Goal: Task Accomplishment & Management: Manage account settings

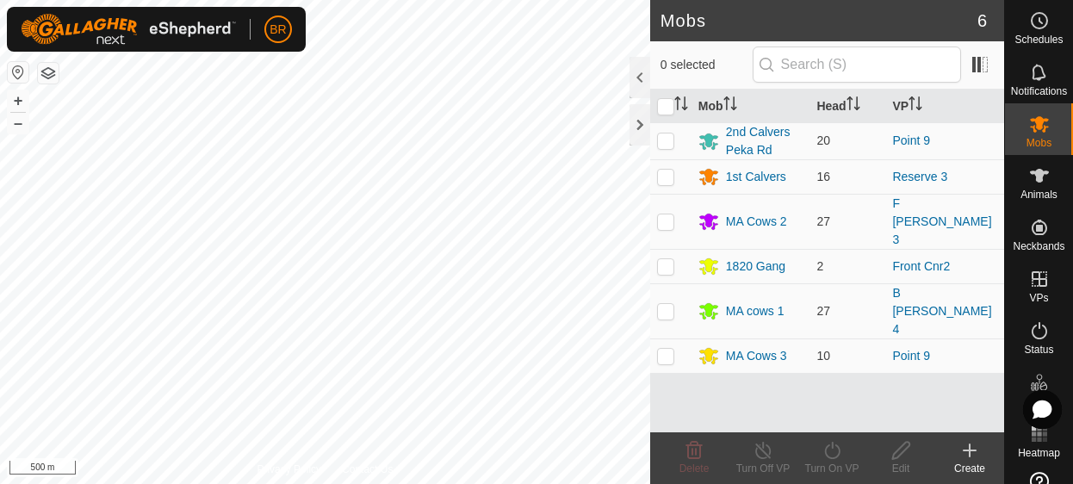
click at [310, 0] on html "BR Schedules Notifications Mobs Animals Neckbands VPs Status Infra Heatmap Help…" at bounding box center [536, 242] width 1073 height 484
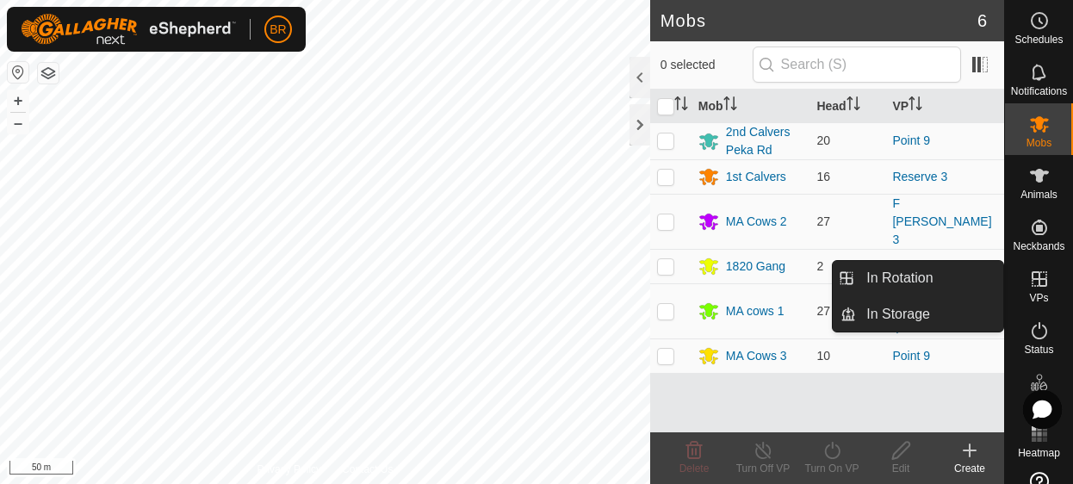
click at [1029, 286] on icon at bounding box center [1039, 279] width 21 height 21
click at [922, 276] on link "In Rotation" at bounding box center [929, 278] width 147 height 34
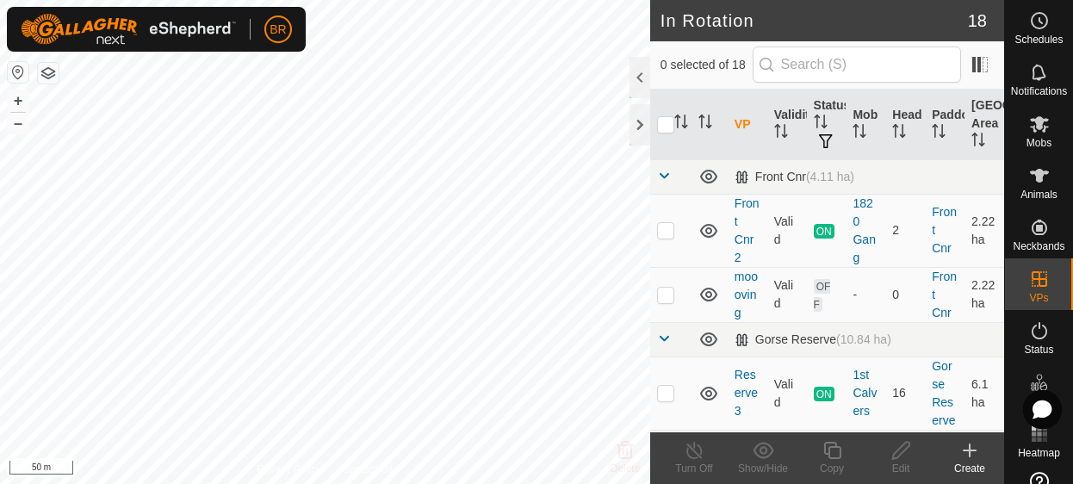
checkbox input "true"
click at [832, 452] on icon at bounding box center [833, 450] width 22 height 21
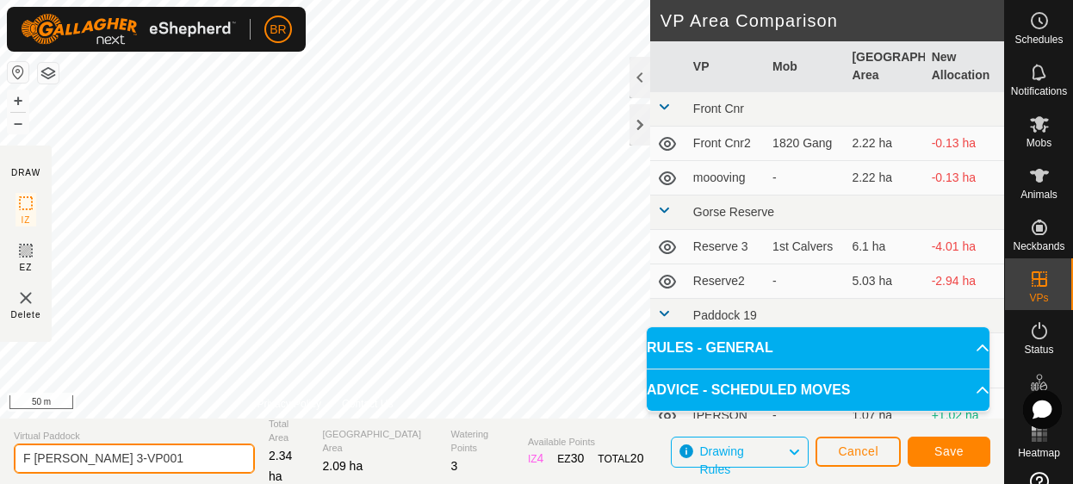
click at [134, 457] on input "F [PERSON_NAME] 3-VP001" at bounding box center [134, 459] width 241 height 30
drag, startPoint x: 136, startPoint y: 455, endPoint x: 81, endPoint y: 454, distance: 55.1
click at [81, 454] on input "F [PERSON_NAME] 3-VP001" at bounding box center [134, 459] width 241 height 30
type input "F [PERSON_NAME] 4"
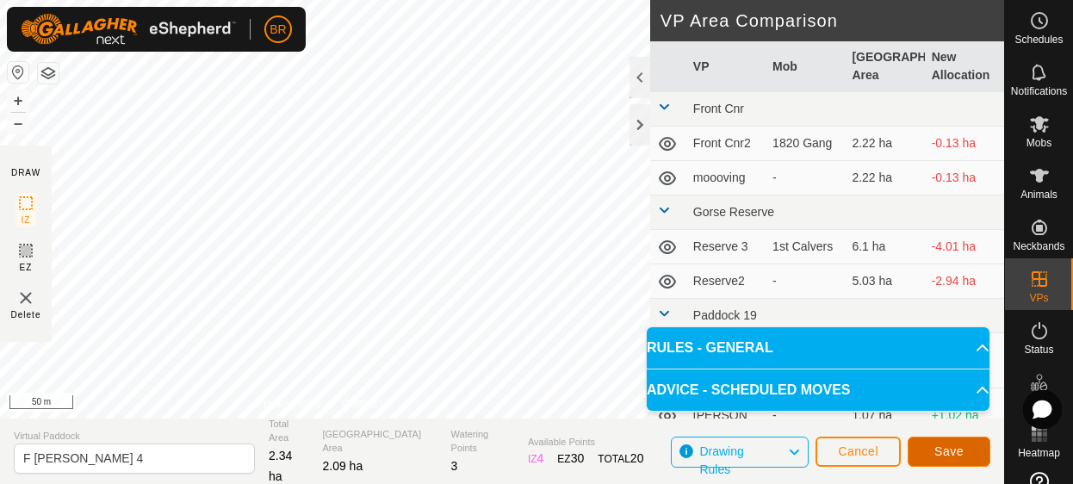
click at [930, 448] on button "Save" at bounding box center [949, 452] width 83 height 30
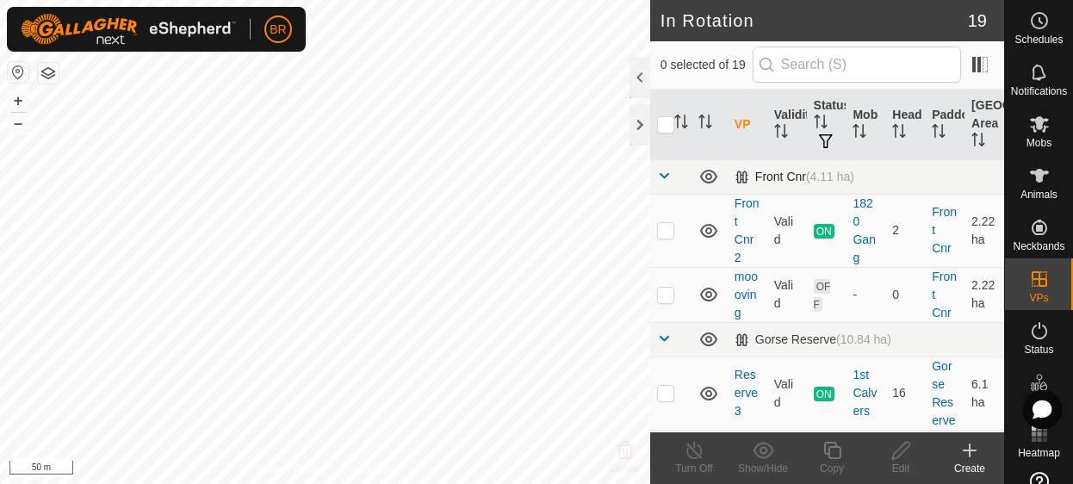
checkbox input "true"
click at [1030, 132] on icon at bounding box center [1039, 124] width 19 height 16
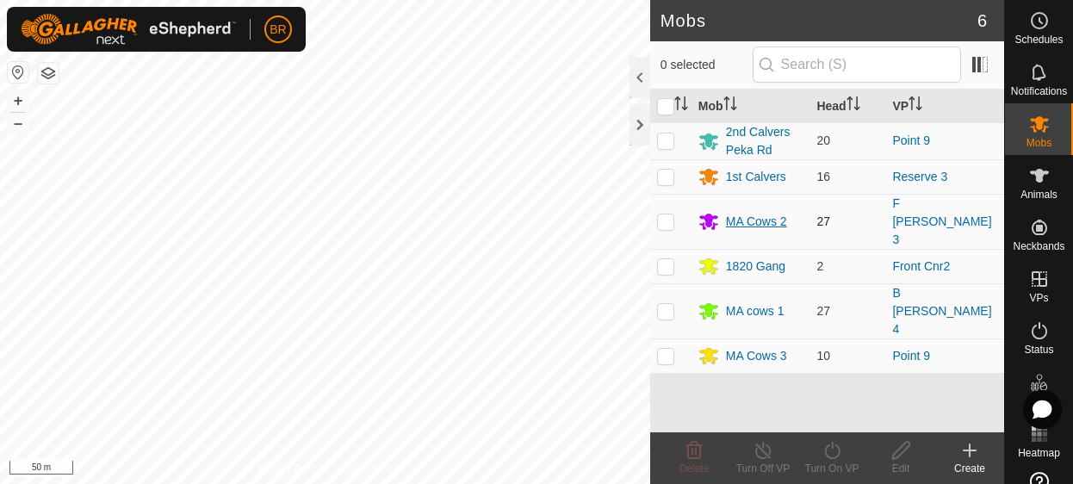
click at [756, 213] on div "MA Cows 2" at bounding box center [756, 222] width 61 height 18
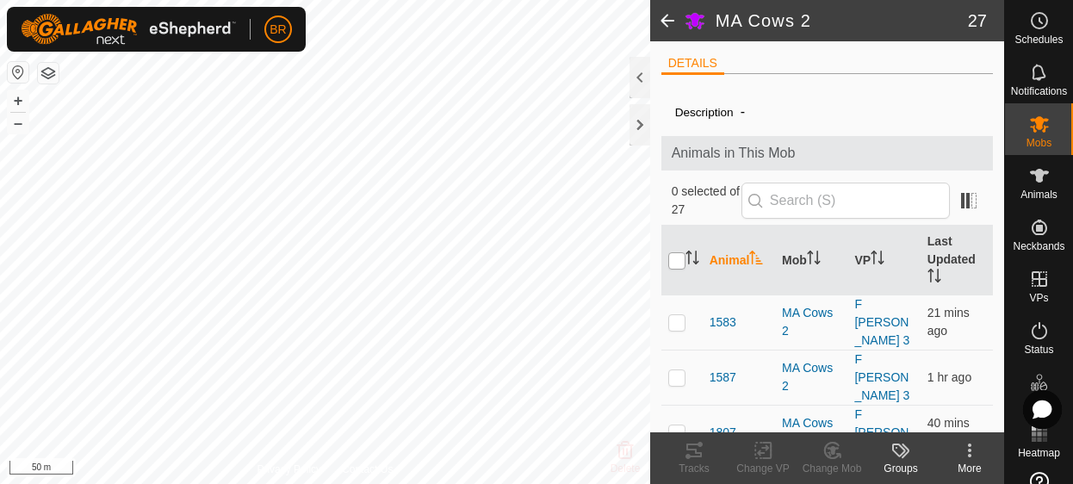
click at [676, 254] on input "checkbox" at bounding box center [676, 260] width 17 height 17
checkbox input "true"
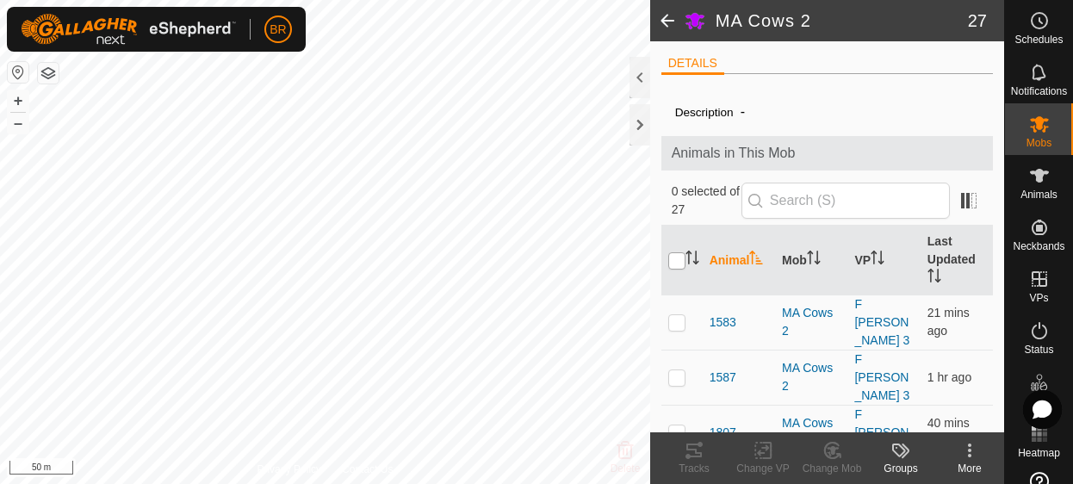
checkbox input "true"
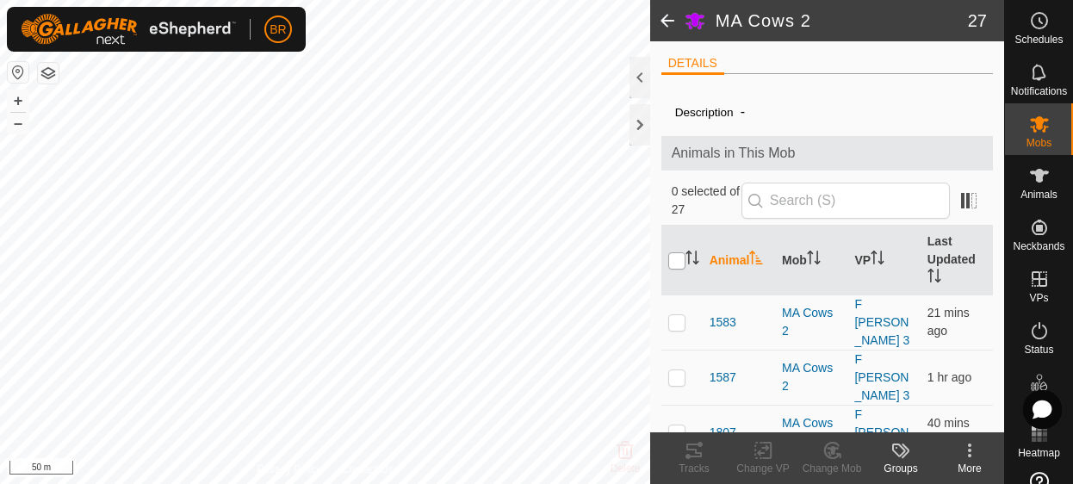
checkbox input "true"
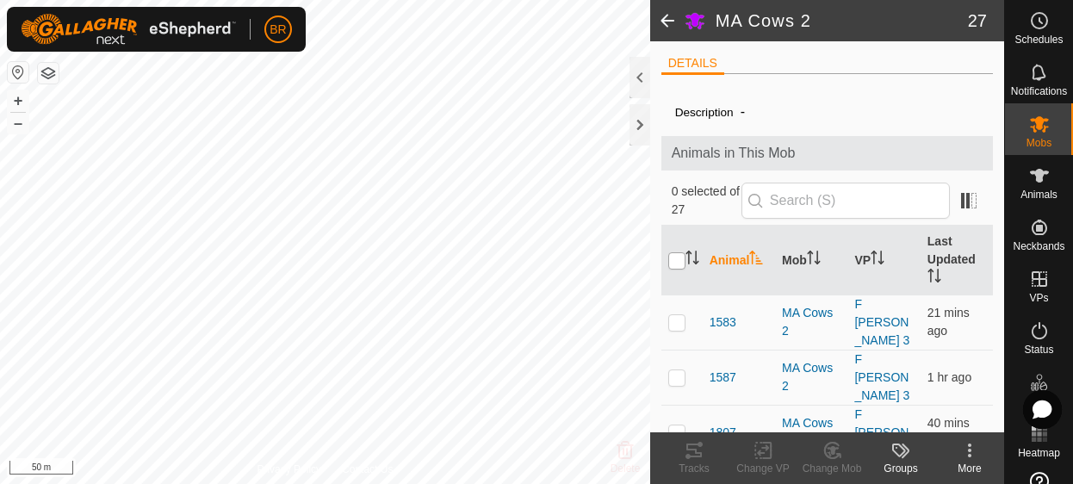
checkbox input "true"
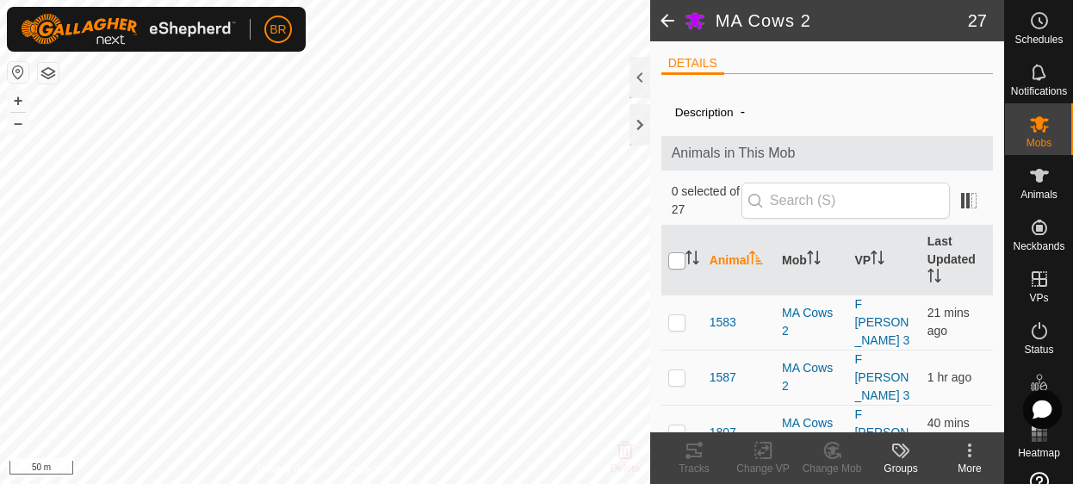
checkbox input "true"
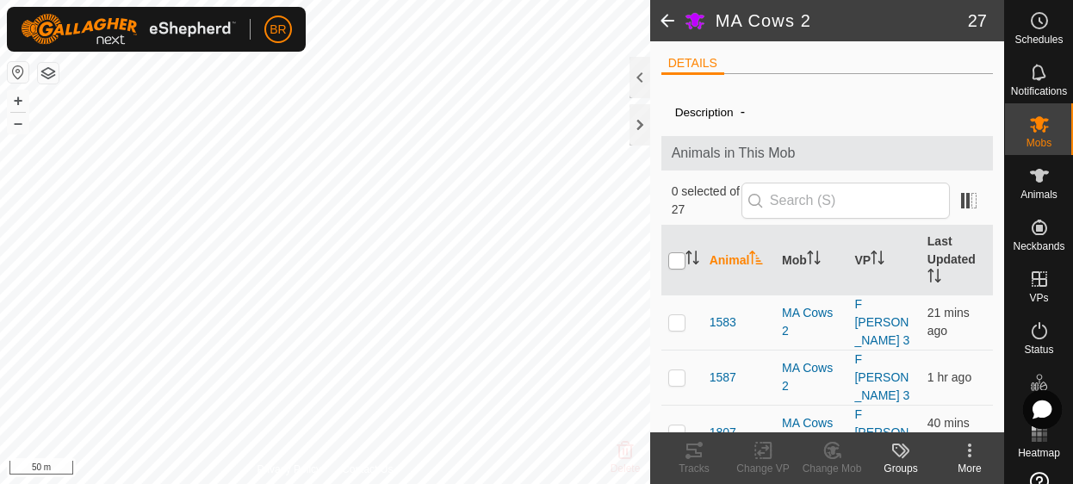
checkbox input "true"
click at [764, 459] on icon at bounding box center [764, 450] width 22 height 21
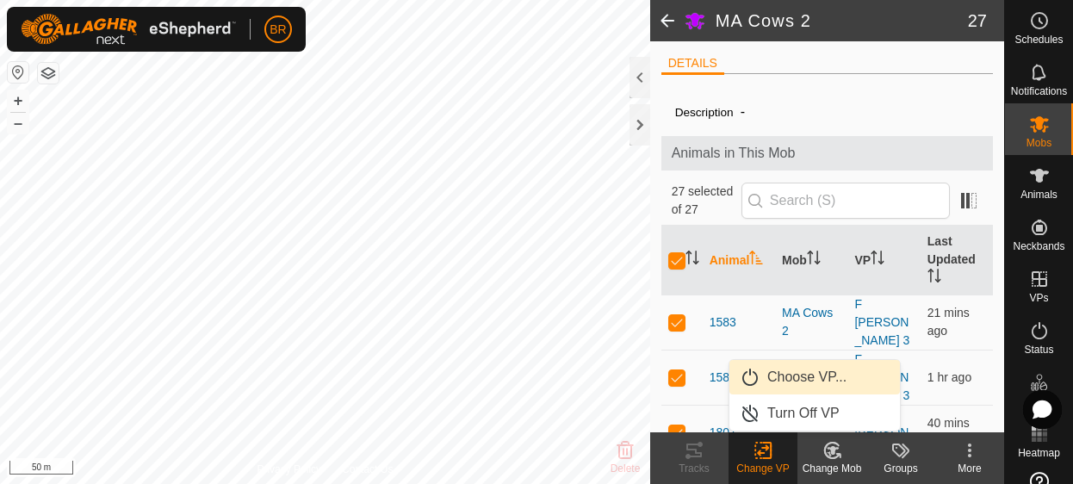
click at [797, 370] on link "Choose VP..." at bounding box center [814, 377] width 171 height 34
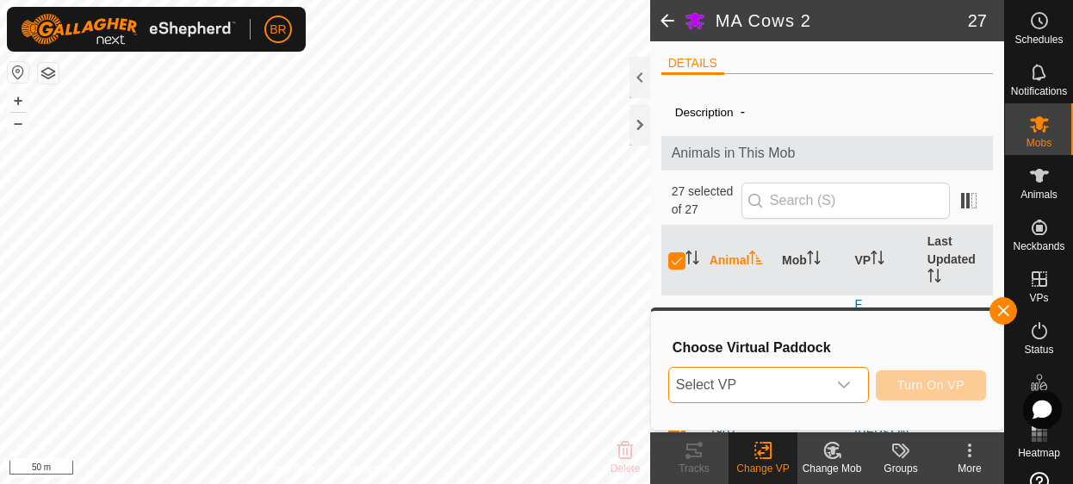
click at [799, 387] on span "Select VP" at bounding box center [748, 385] width 158 height 34
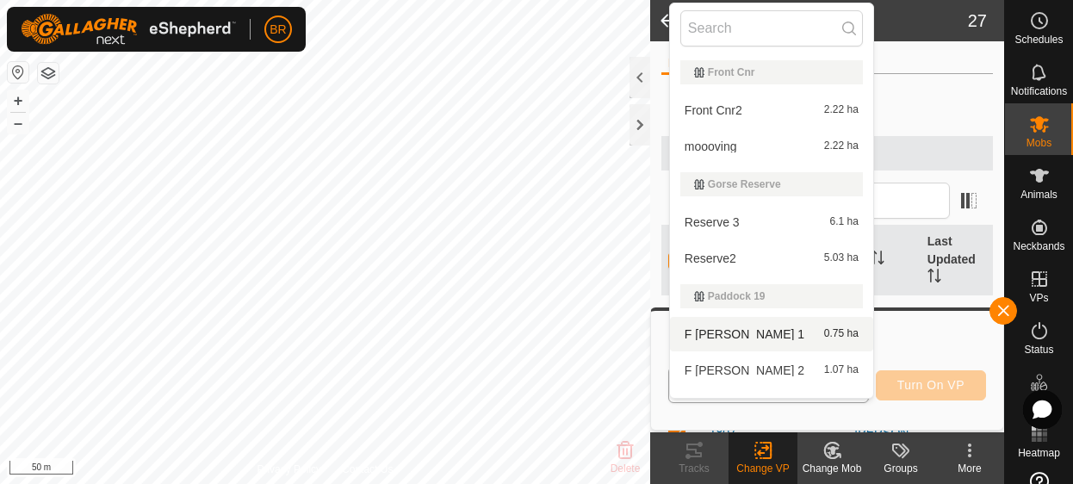
scroll to position [86, 0]
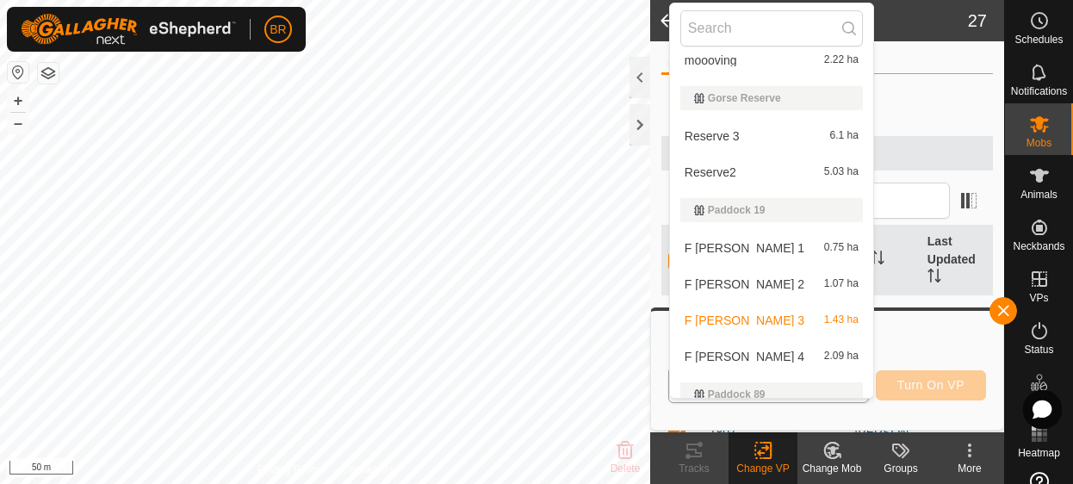
click at [761, 353] on li "F Lewers 4 2.09 ha" at bounding box center [771, 356] width 203 height 34
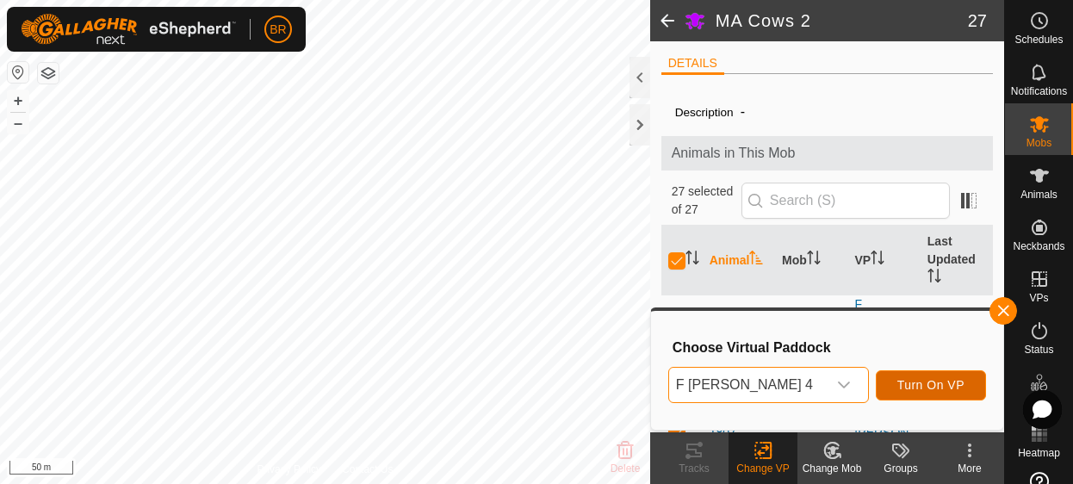
click at [955, 376] on button "Turn On VP" at bounding box center [931, 385] width 110 height 30
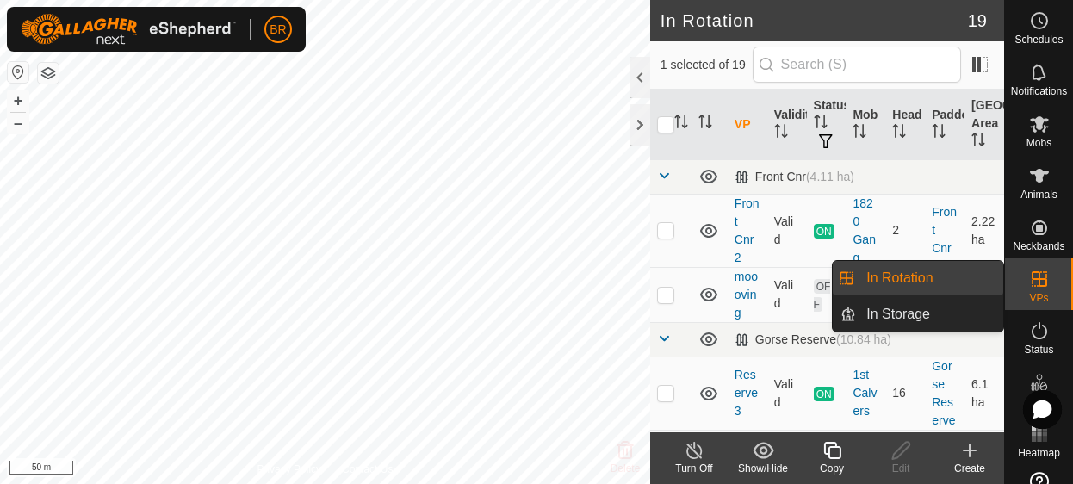
click at [1032, 280] on icon at bounding box center [1040, 279] width 16 height 16
click at [1021, 293] on div "VPs" at bounding box center [1039, 284] width 68 height 52
click at [928, 276] on link "In Rotation" at bounding box center [929, 278] width 147 height 34
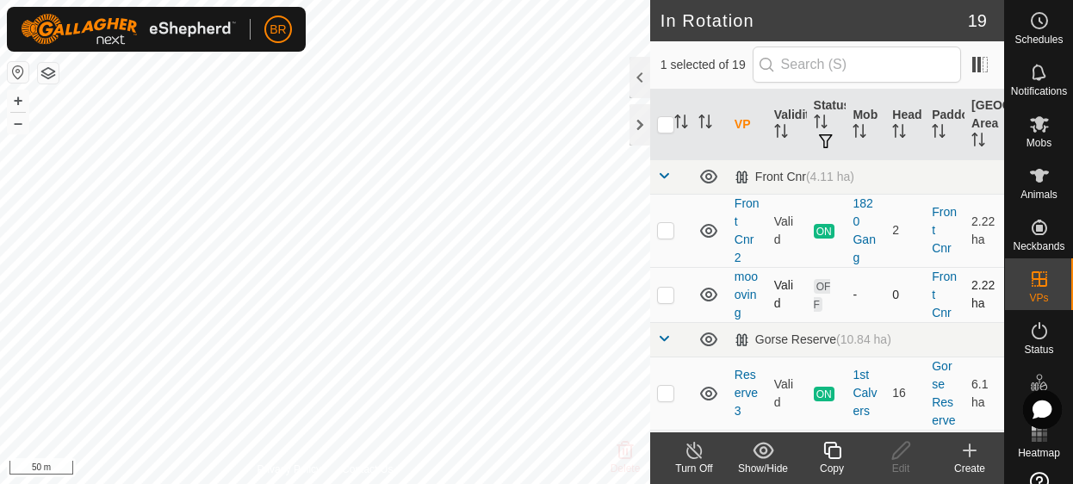
checkbox input "false"
checkbox input "true"
click at [832, 456] on icon at bounding box center [833, 450] width 22 height 21
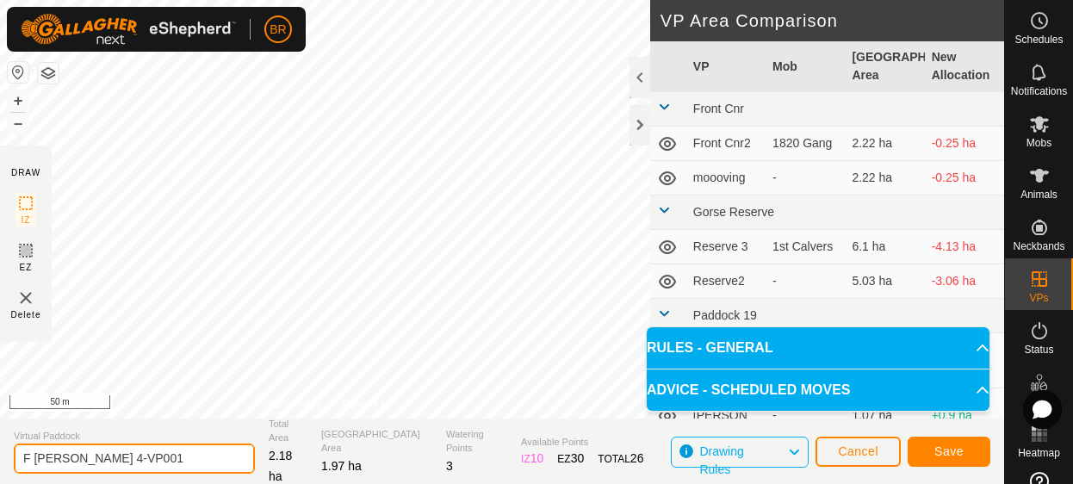
drag, startPoint x: 158, startPoint y: 462, endPoint x: 78, endPoint y: 454, distance: 80.5
click at [78, 454] on input "F Lewers 4-VP001" at bounding box center [134, 459] width 241 height 30
type input "F Lewers 5"
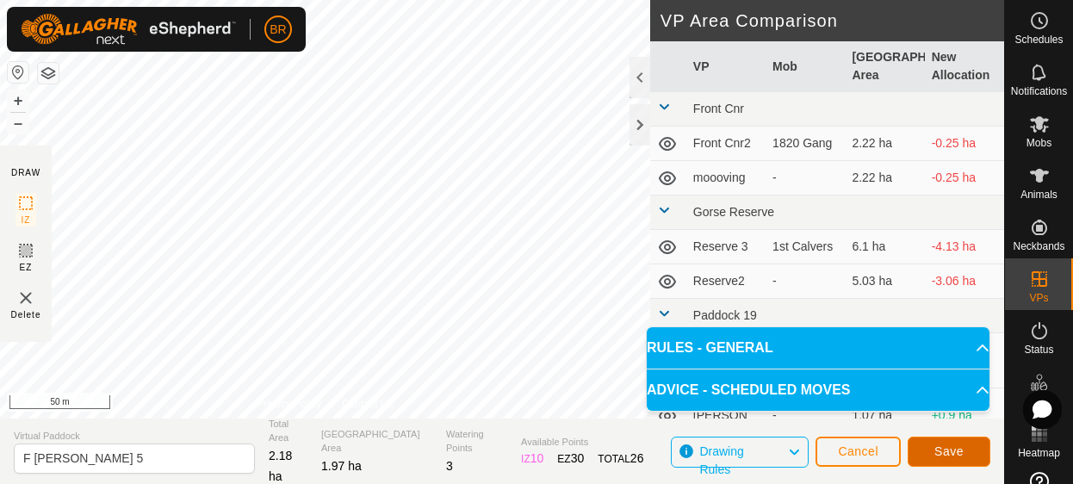
click at [951, 445] on span "Save" at bounding box center [948, 451] width 29 height 14
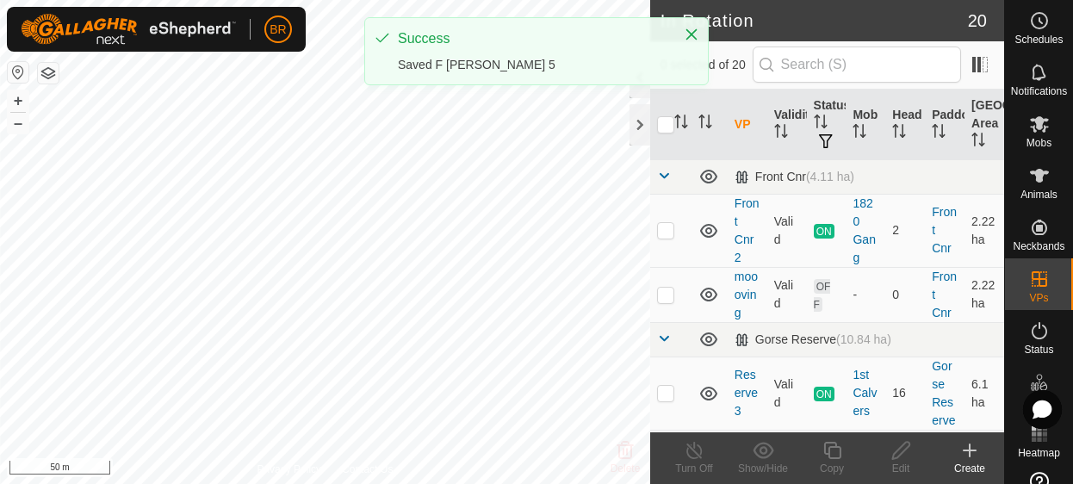
checkbox input "true"
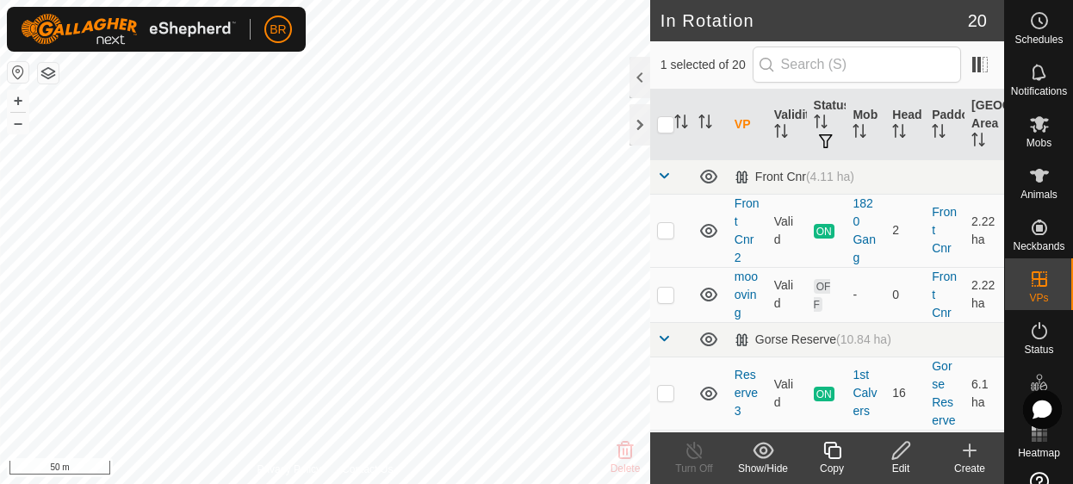
click at [836, 456] on icon at bounding box center [833, 450] width 22 height 21
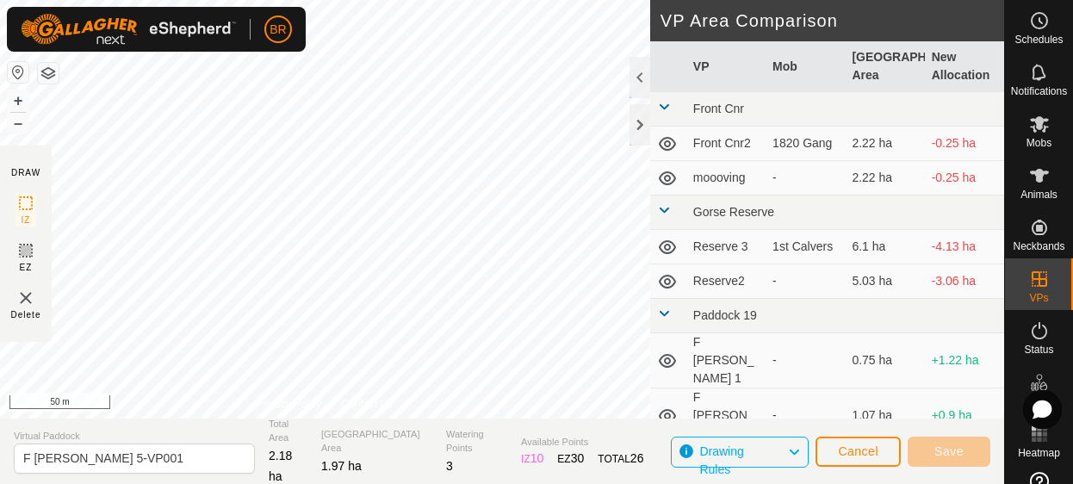
click at [250, 426] on div "DRAW IZ EZ Delete Privacy Policy Contact Us + – ⇧ i 50 m VP Area Comparison VP …" at bounding box center [502, 242] width 1004 height 484
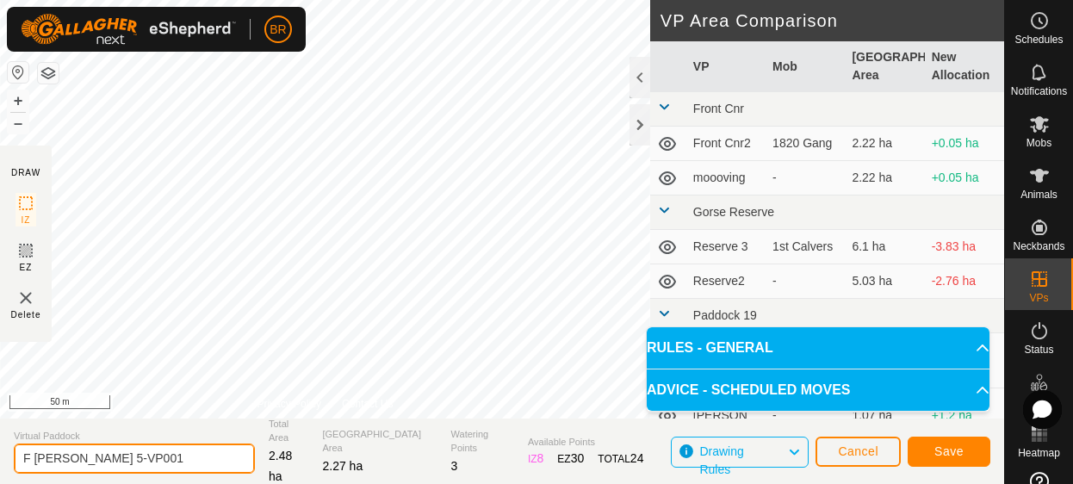
drag, startPoint x: 133, startPoint y: 450, endPoint x: 78, endPoint y: 450, distance: 55.1
click at [75, 450] on input "F Lewers 5-VP001" at bounding box center [134, 459] width 241 height 30
type input "F Lewers 6"
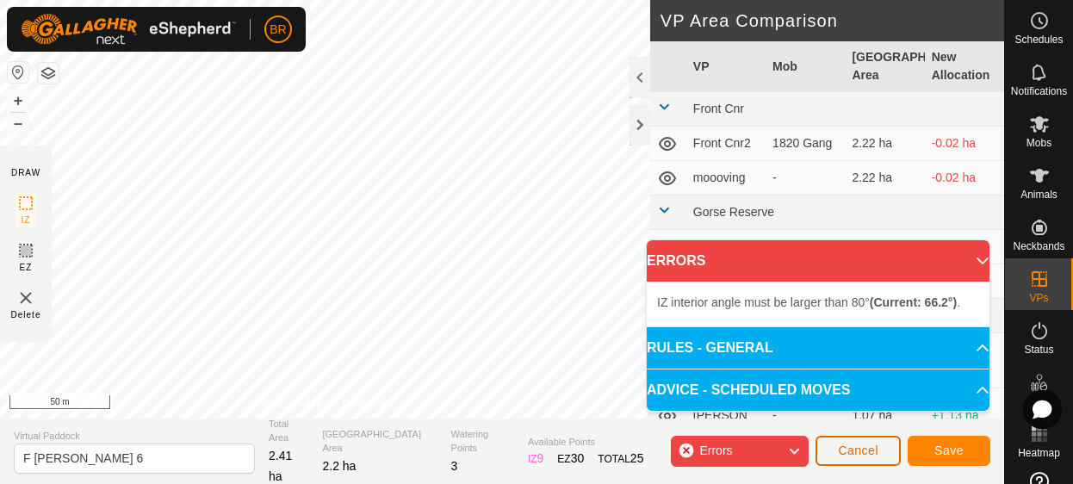
click at [863, 447] on span "Cancel" at bounding box center [858, 451] width 40 height 14
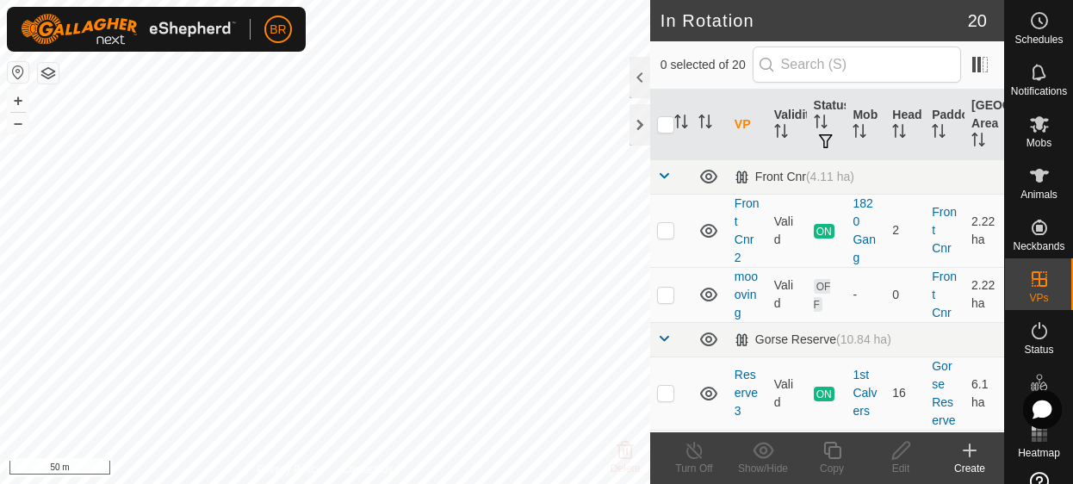
checkbox input "true"
click at [831, 454] on icon at bounding box center [833, 450] width 22 height 21
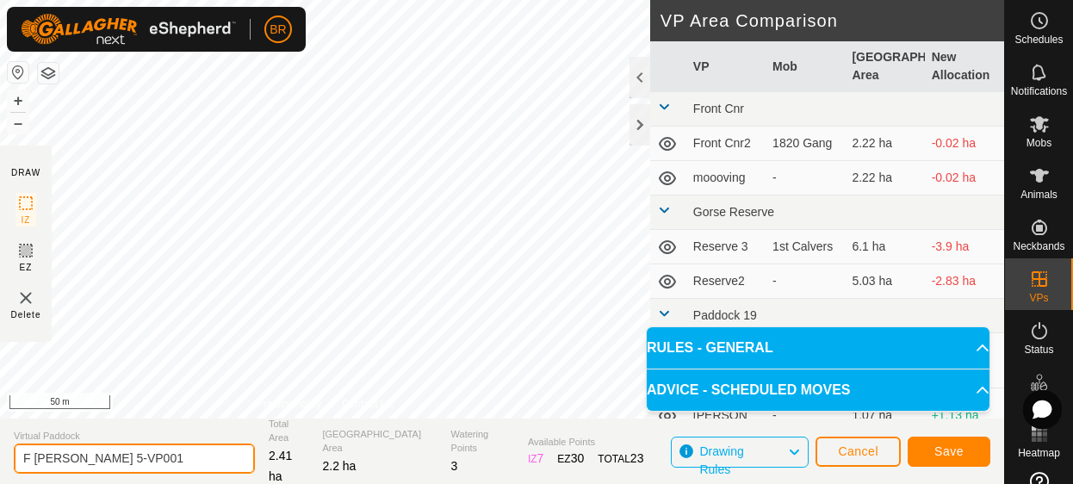
drag, startPoint x: 157, startPoint y: 455, endPoint x: 83, endPoint y: 450, distance: 74.2
click at [81, 450] on input "F Lewers 5-VP001" at bounding box center [134, 459] width 241 height 30
type input "F Lewers 6"
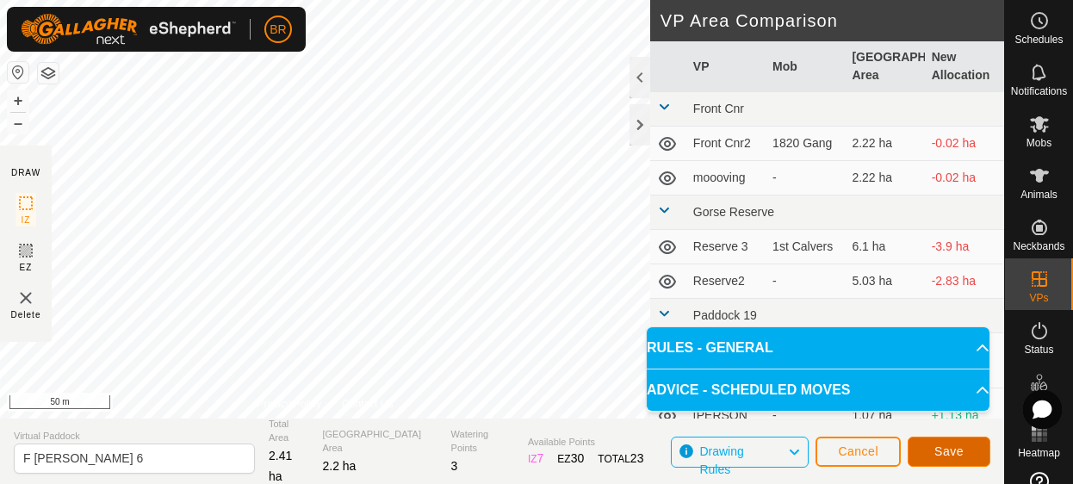
click at [944, 452] on span "Save" at bounding box center [948, 451] width 29 height 14
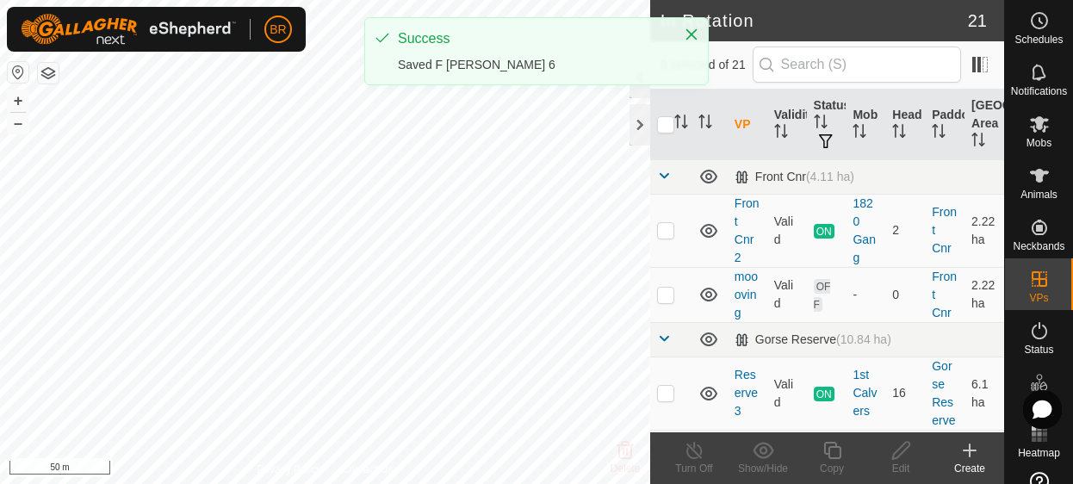
checkbox input "true"
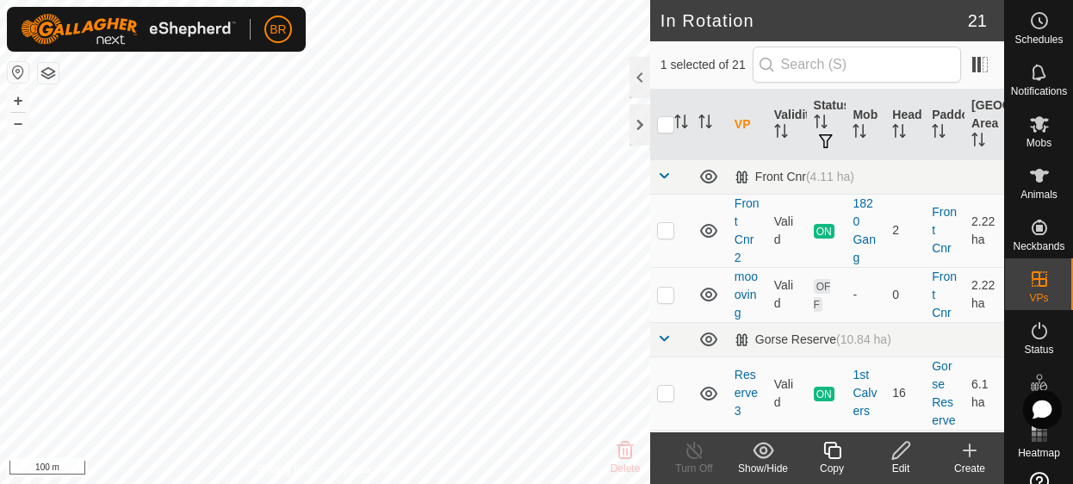
click at [830, 454] on icon at bounding box center [833, 450] width 22 height 21
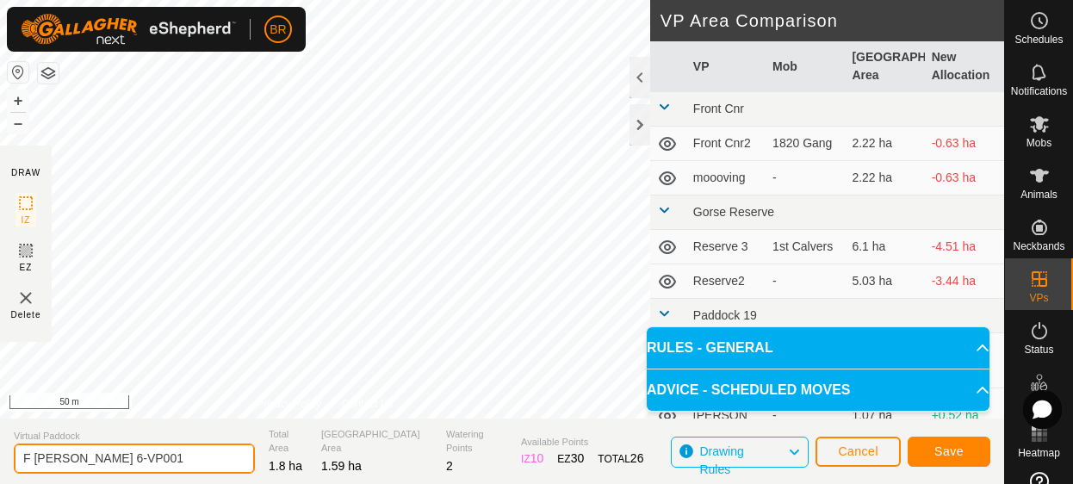
drag, startPoint x: 125, startPoint y: 457, endPoint x: 79, endPoint y: 458, distance: 45.7
click at [78, 458] on input "F Lewers 6-VP001" at bounding box center [134, 459] width 241 height 30
type input "F Lewers 6A"
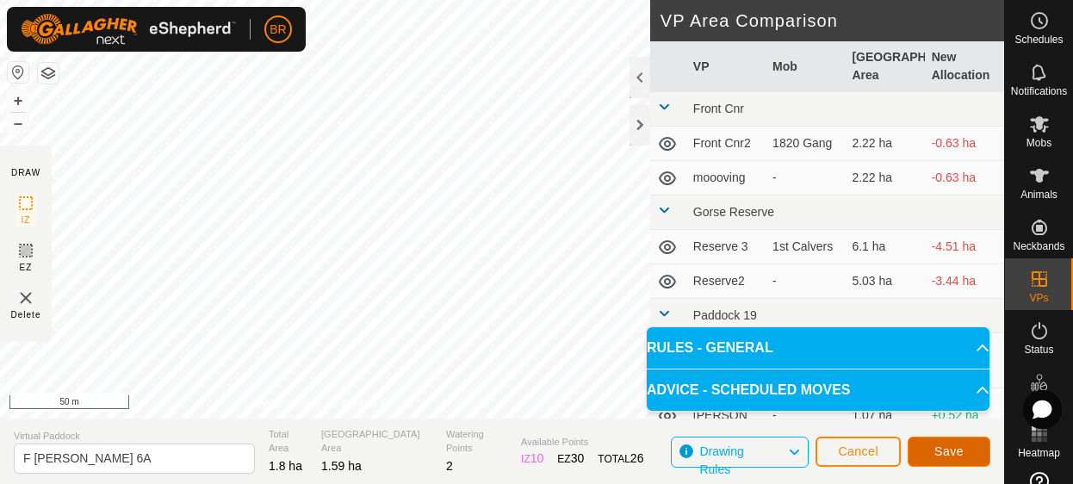
click at [958, 453] on span "Save" at bounding box center [948, 451] width 29 height 14
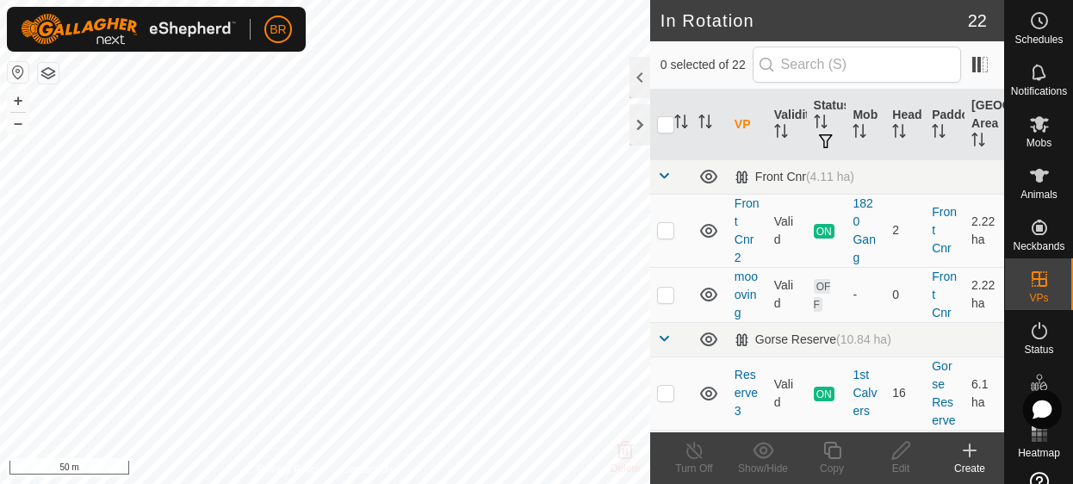
checkbox input "true"
click at [830, 459] on icon at bounding box center [833, 450] width 22 height 21
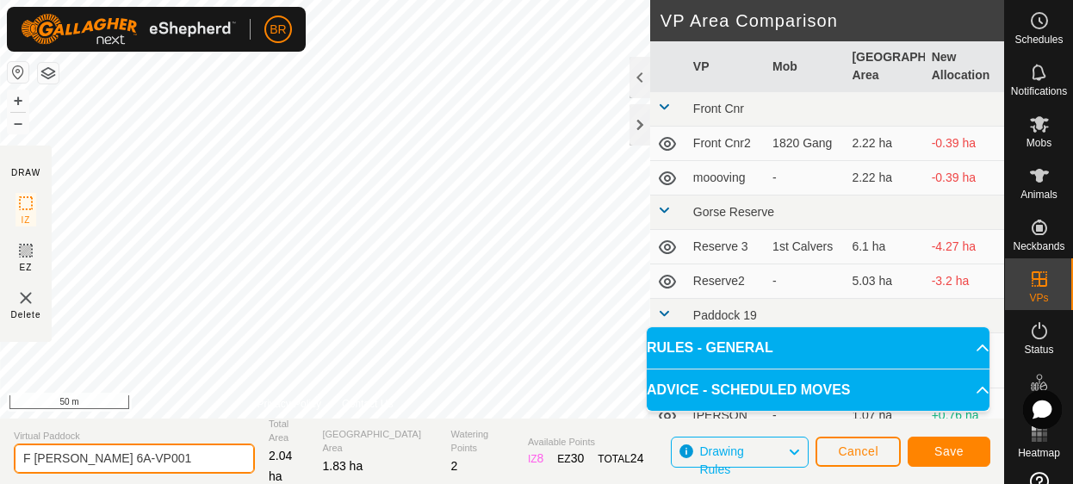
drag, startPoint x: 140, startPoint y: 466, endPoint x: 75, endPoint y: 460, distance: 65.7
click at [75, 460] on input "F Lewers 6A-VP001" at bounding box center [134, 459] width 241 height 30
type input "F Lewers 7"
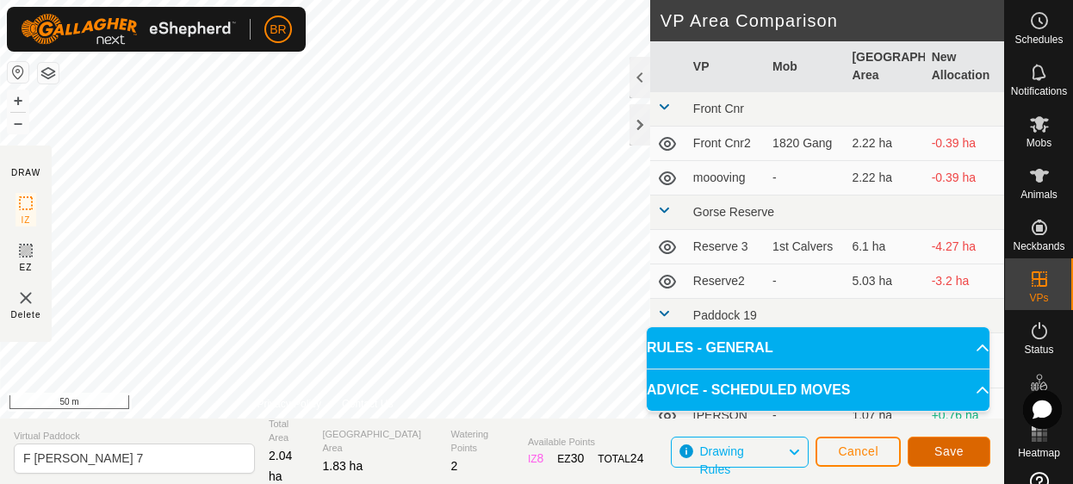
click at [941, 450] on span "Save" at bounding box center [948, 451] width 29 height 14
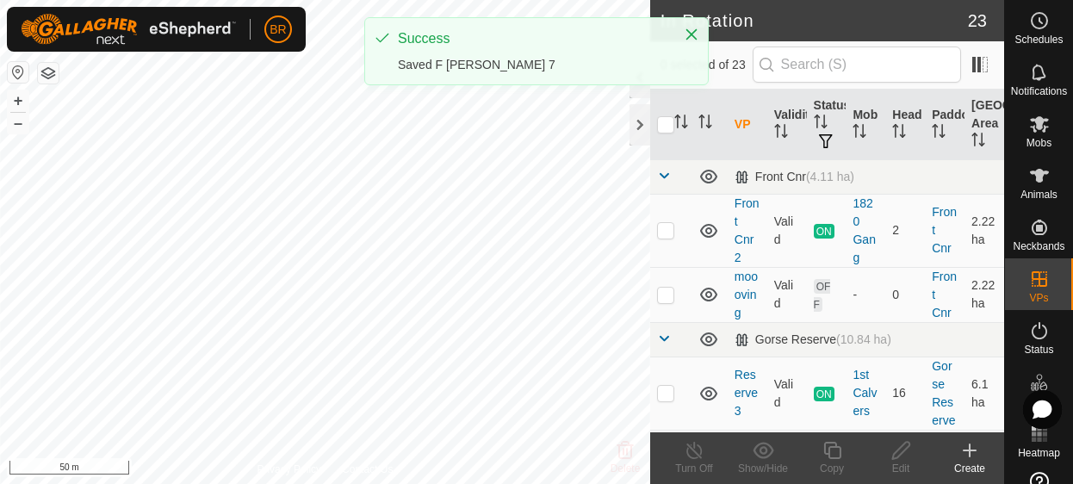
checkbox input "true"
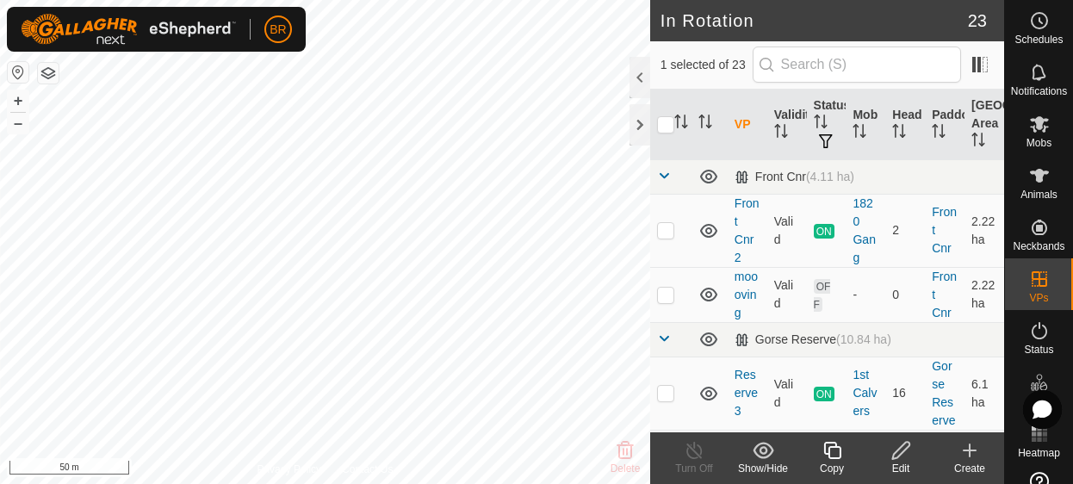
click at [831, 455] on icon at bounding box center [833, 450] width 22 height 21
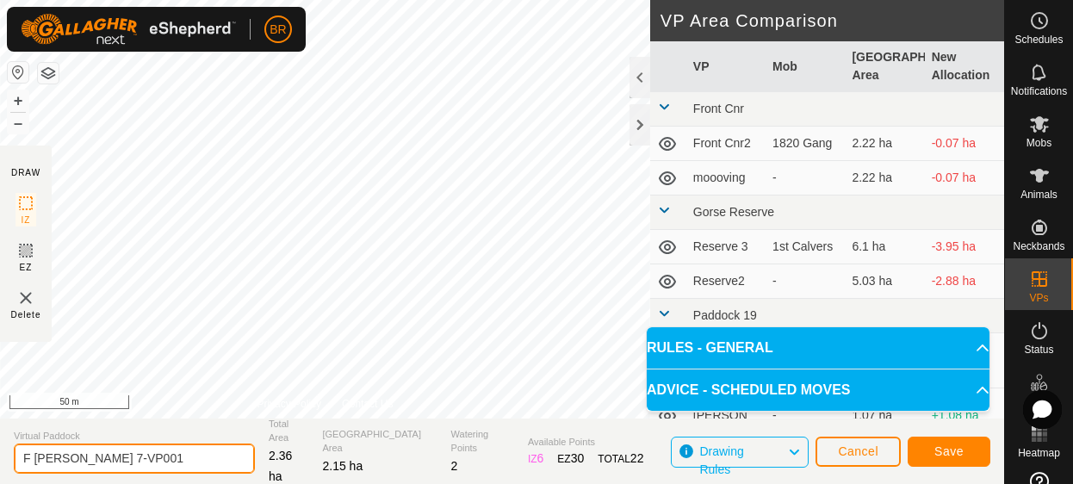
drag, startPoint x: 93, startPoint y: 457, endPoint x: 84, endPoint y: 456, distance: 8.8
click at [79, 456] on input "F Lewers 7-VP001" at bounding box center [134, 459] width 241 height 30
type input "F Lewers 8"
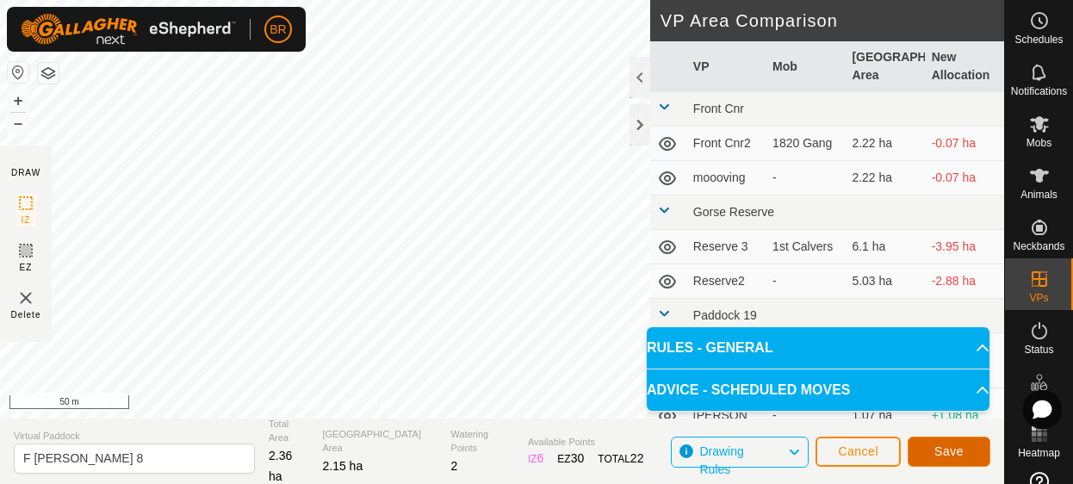
click at [931, 446] on button "Save" at bounding box center [949, 452] width 83 height 30
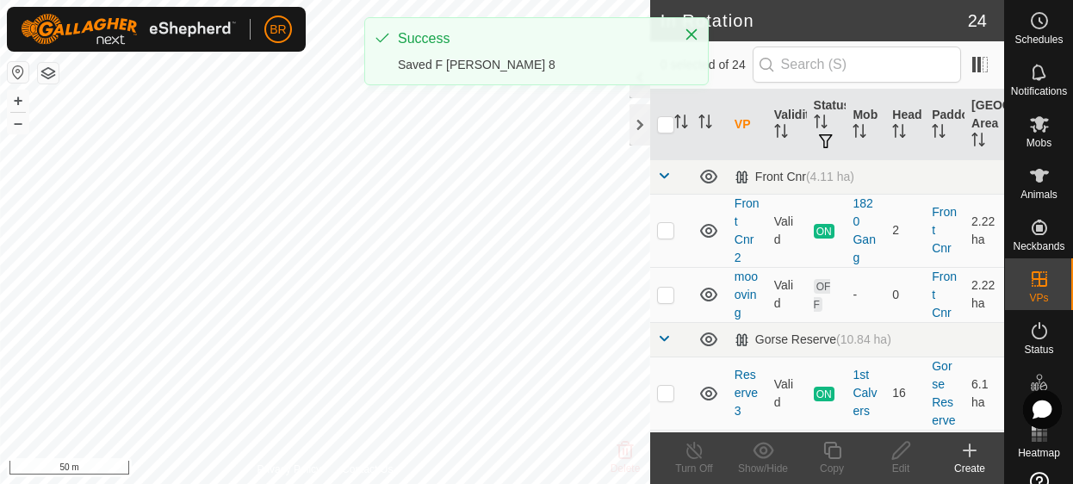
checkbox input "true"
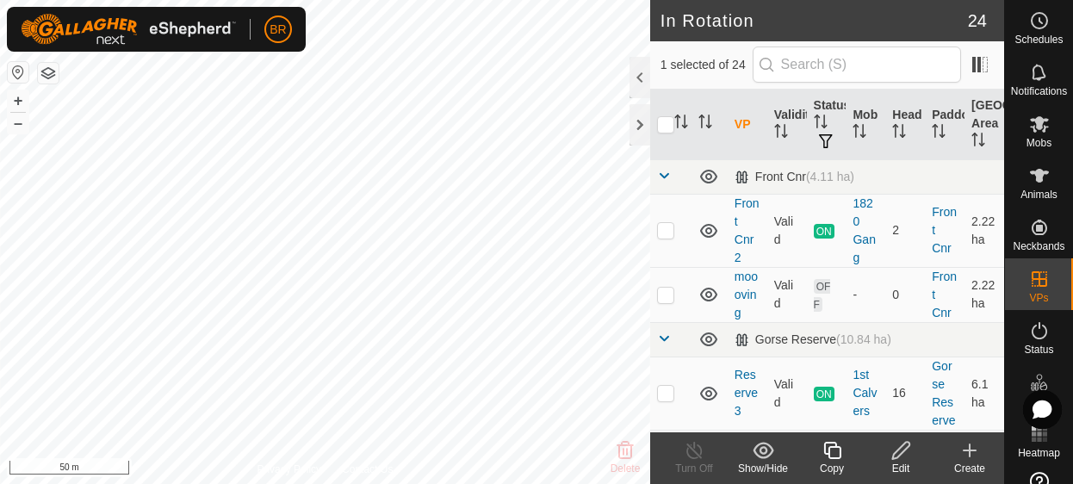
click at [828, 452] on icon at bounding box center [833, 450] width 22 height 21
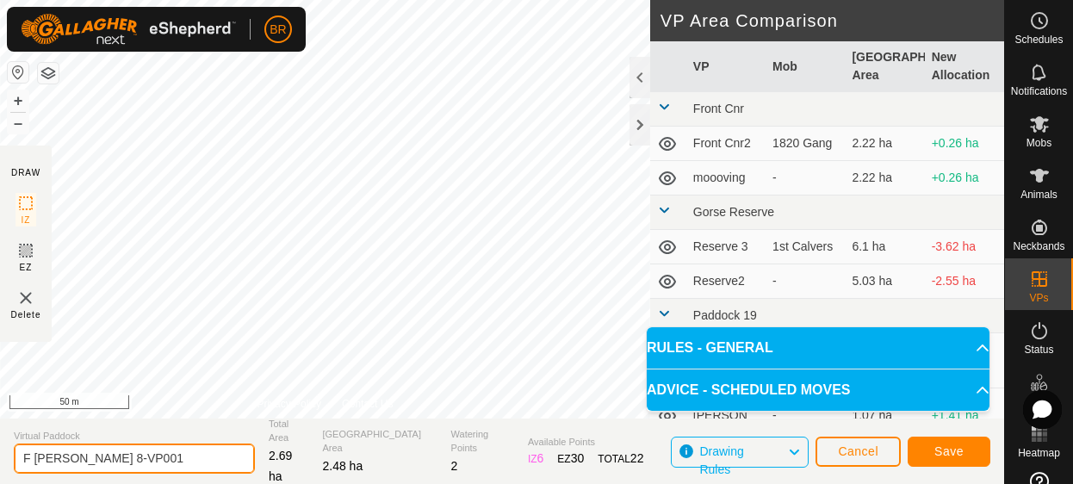
drag, startPoint x: 133, startPoint y: 457, endPoint x: 79, endPoint y: 454, distance: 53.5
click at [74, 454] on input "F Lewers 8-VP001" at bounding box center [134, 459] width 241 height 30
type input "F Lewers 9"
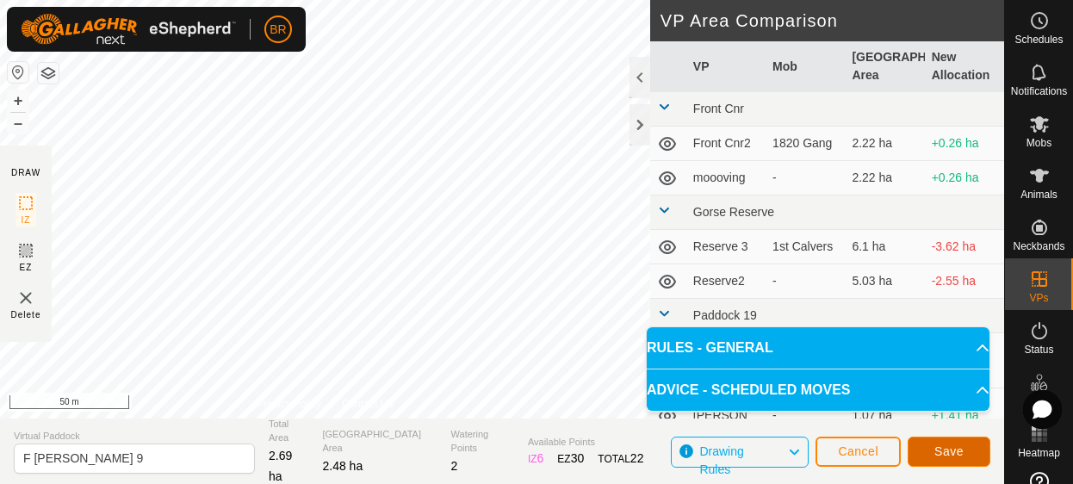
click at [933, 456] on button "Save" at bounding box center [949, 452] width 83 height 30
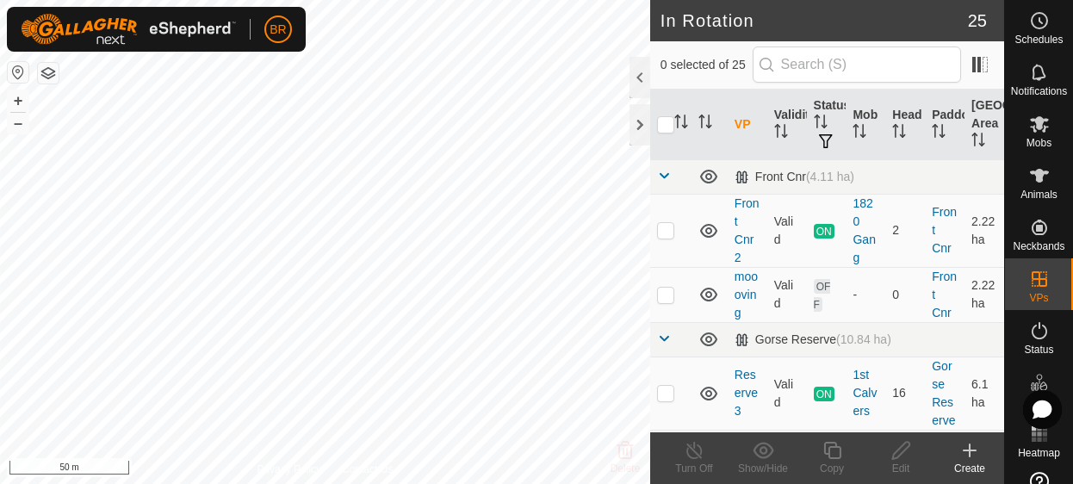
checkbox input "true"
click at [822, 449] on icon at bounding box center [833, 450] width 22 height 21
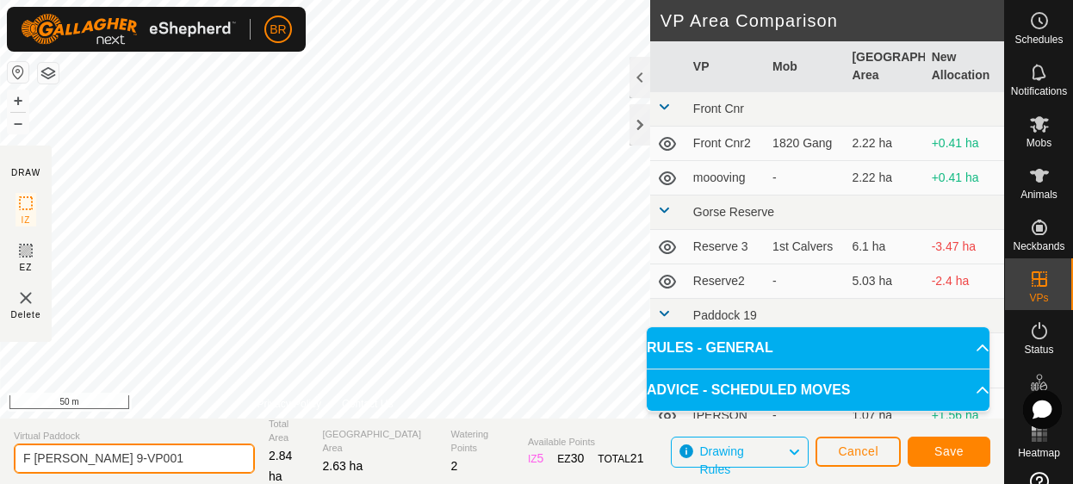
drag, startPoint x: 119, startPoint y: 461, endPoint x: 77, endPoint y: 460, distance: 42.2
click at [77, 460] on input "F Lewers 9-VP001" at bounding box center [134, 459] width 241 height 30
type input "F Lewers 10"
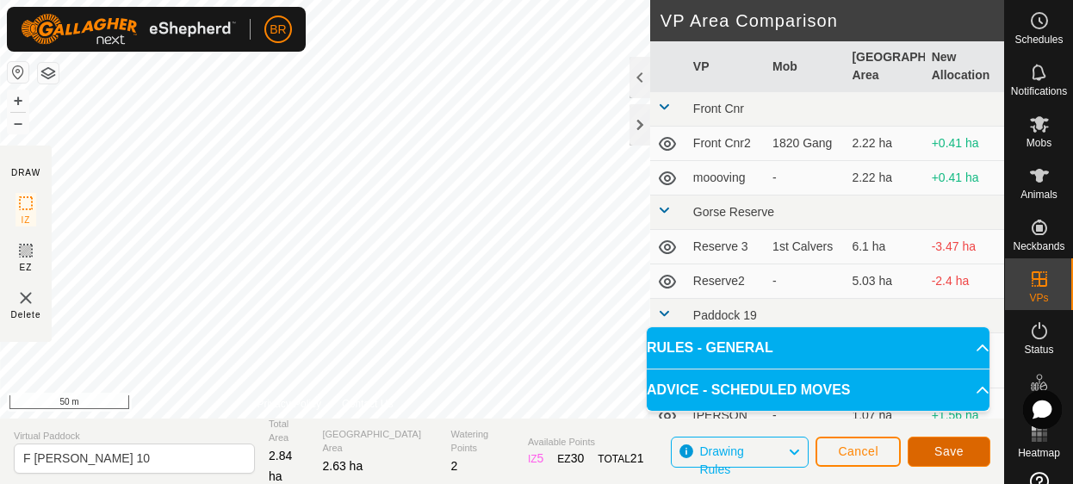
click at [966, 454] on button "Save" at bounding box center [949, 452] width 83 height 30
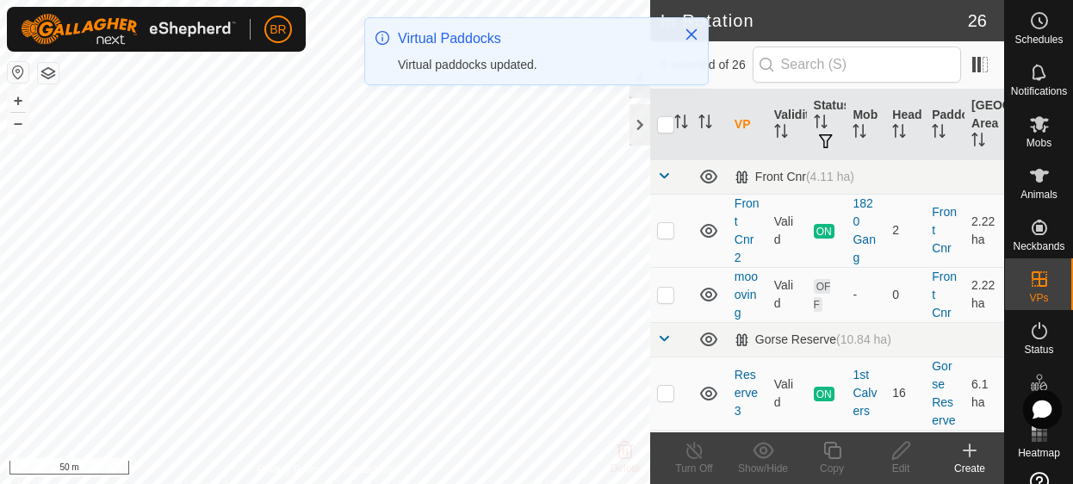
checkbox input "true"
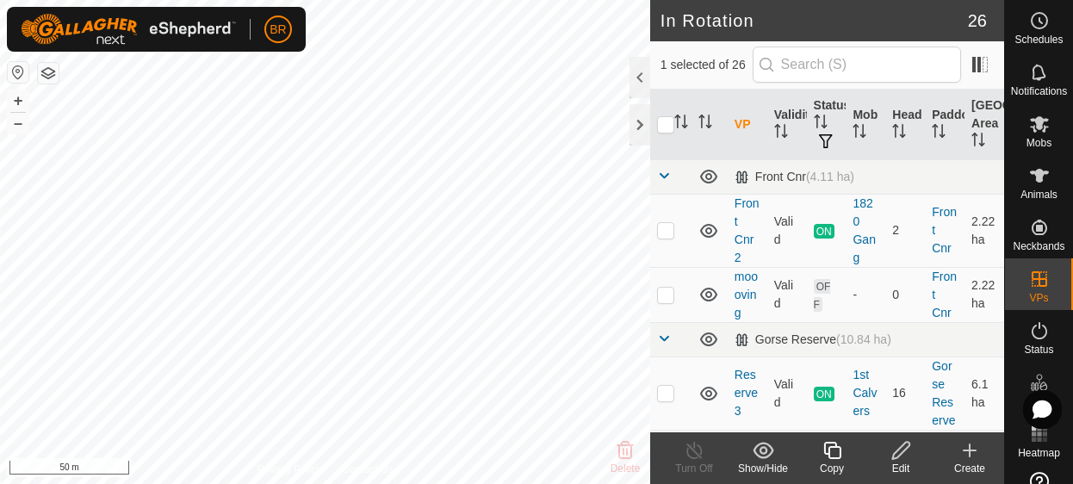
click at [831, 453] on icon at bounding box center [833, 450] width 22 height 21
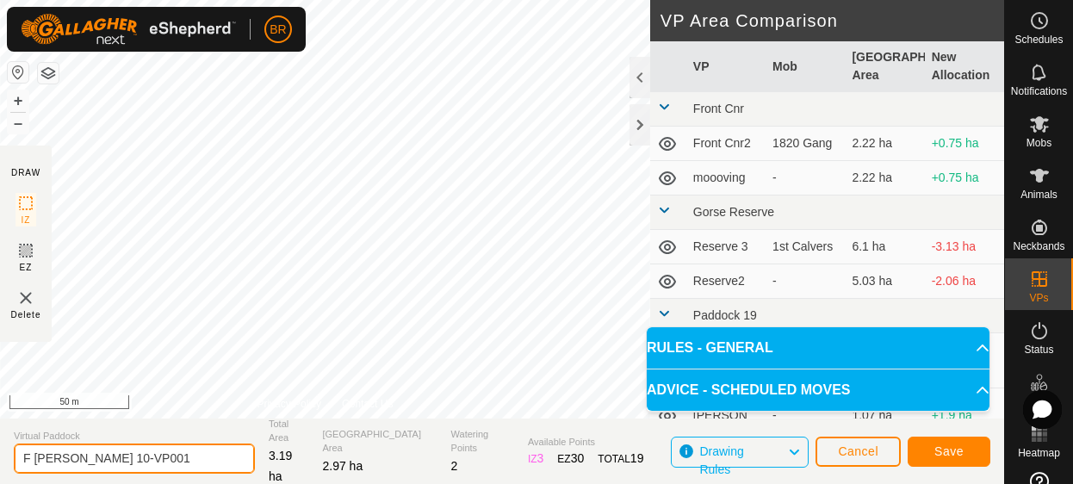
drag, startPoint x: 146, startPoint y: 461, endPoint x: 73, endPoint y: 464, distance: 72.4
click at [73, 464] on input "F Lewers 10-VP001" at bounding box center [134, 459] width 241 height 30
type input "F Lewers 11"
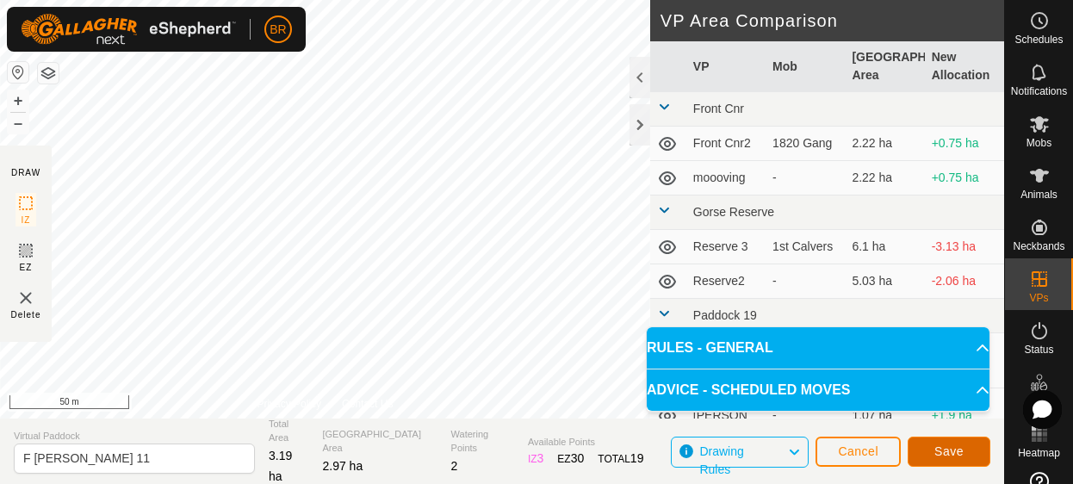
click at [951, 455] on span "Save" at bounding box center [948, 451] width 29 height 14
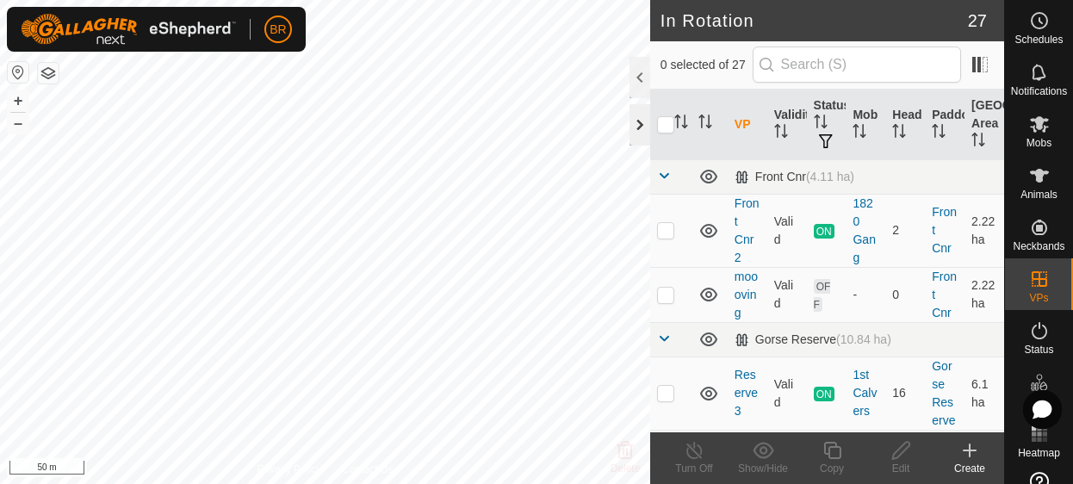
click at [640, 128] on div at bounding box center [640, 124] width 21 height 41
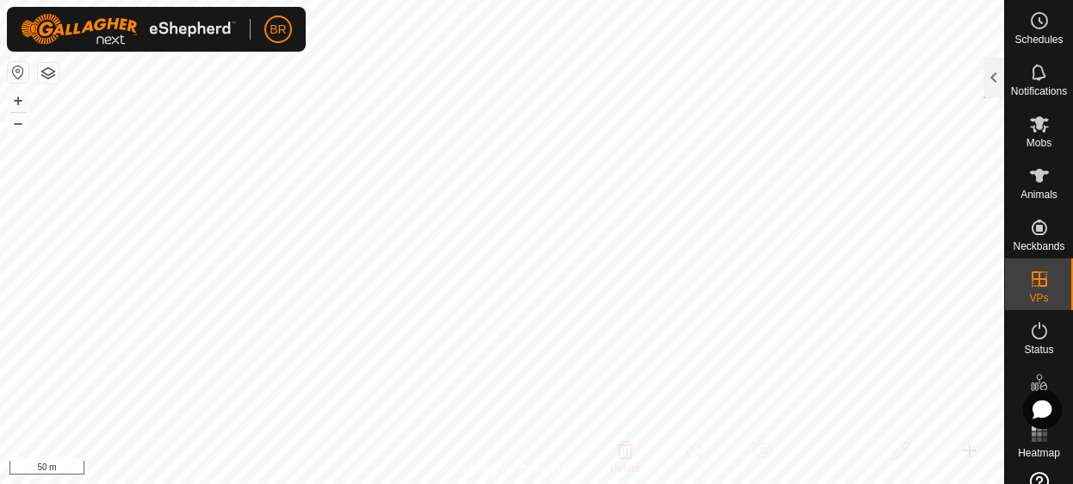
checkbox input "true"
click at [992, 76] on div at bounding box center [994, 77] width 21 height 41
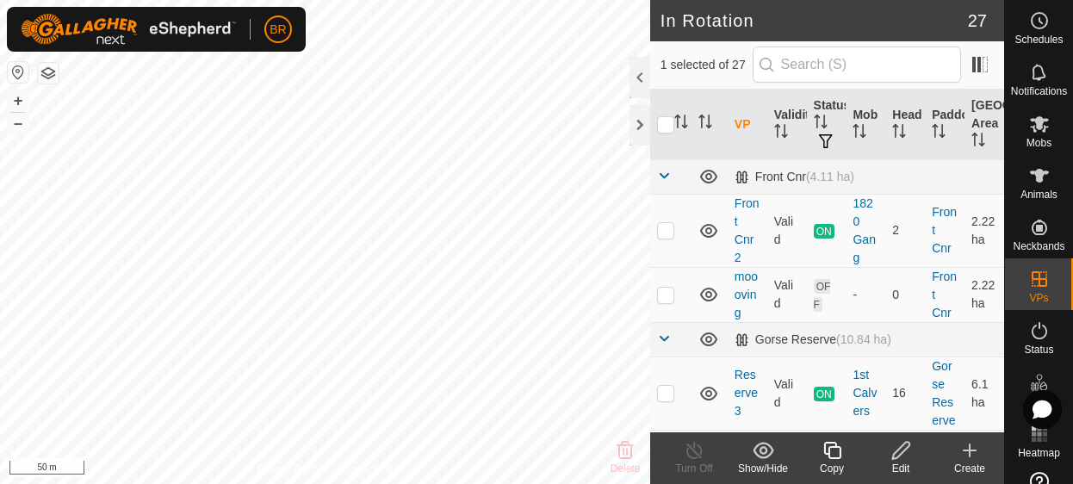
click at [835, 449] on icon at bounding box center [833, 450] width 22 height 21
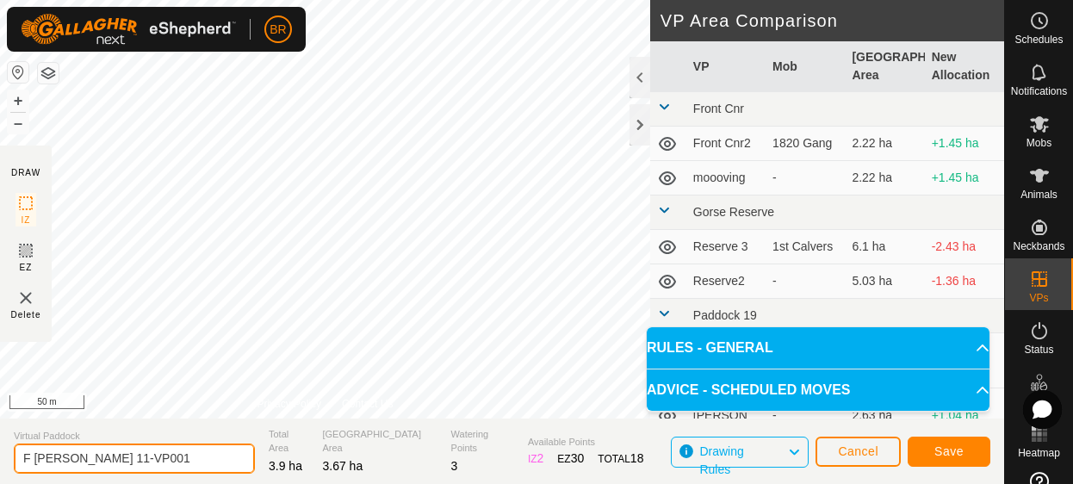
drag, startPoint x: 136, startPoint y: 472, endPoint x: 78, endPoint y: 457, distance: 60.4
click at [78, 457] on input "F Lewers 11-VP001" at bounding box center [134, 459] width 241 height 30
type input "F Lewers 12"
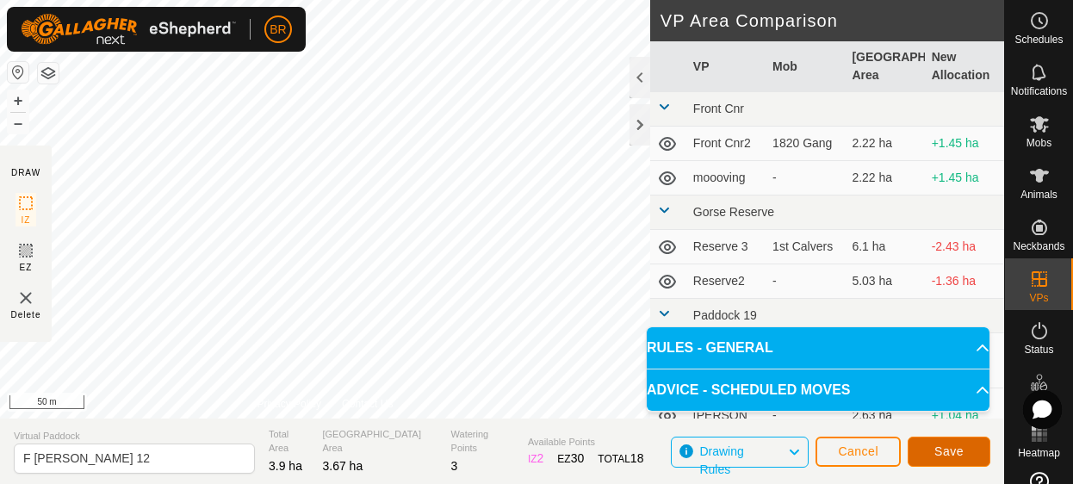
click at [953, 452] on span "Save" at bounding box center [948, 451] width 29 height 14
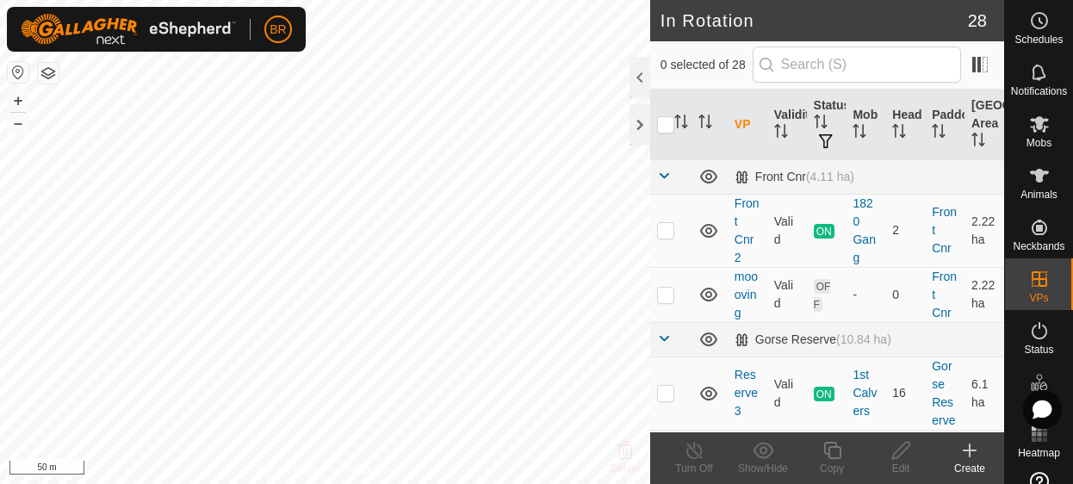
checkbox input "true"
click at [832, 456] on icon at bounding box center [833, 450] width 22 height 21
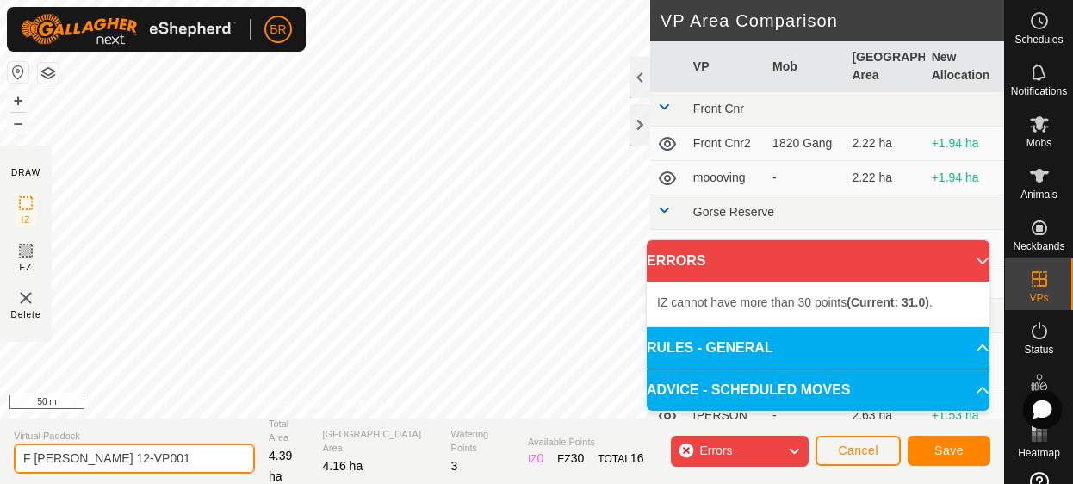
drag, startPoint x: 138, startPoint y: 462, endPoint x: 79, endPoint y: 457, distance: 58.7
click at [79, 457] on input "F Lewers 12-VP001" at bounding box center [134, 459] width 241 height 30
type input "F Lewers 13"
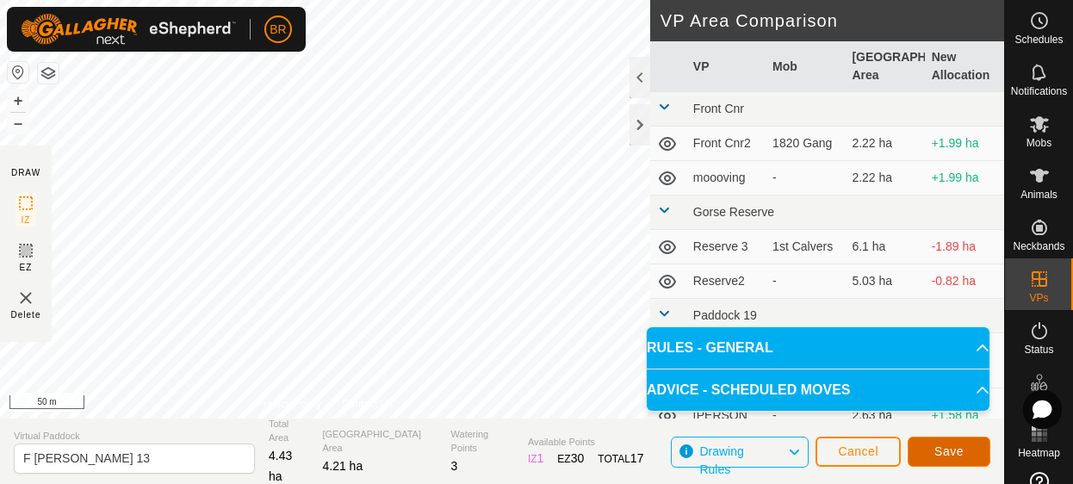
click at [953, 447] on span "Save" at bounding box center [948, 451] width 29 height 14
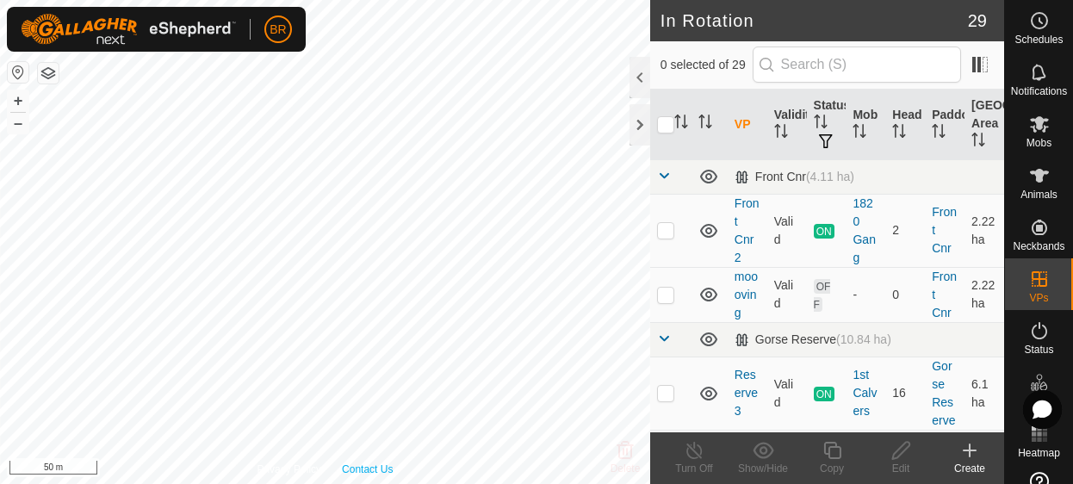
checkbox input "true"
click at [833, 454] on icon at bounding box center [833, 450] width 22 height 21
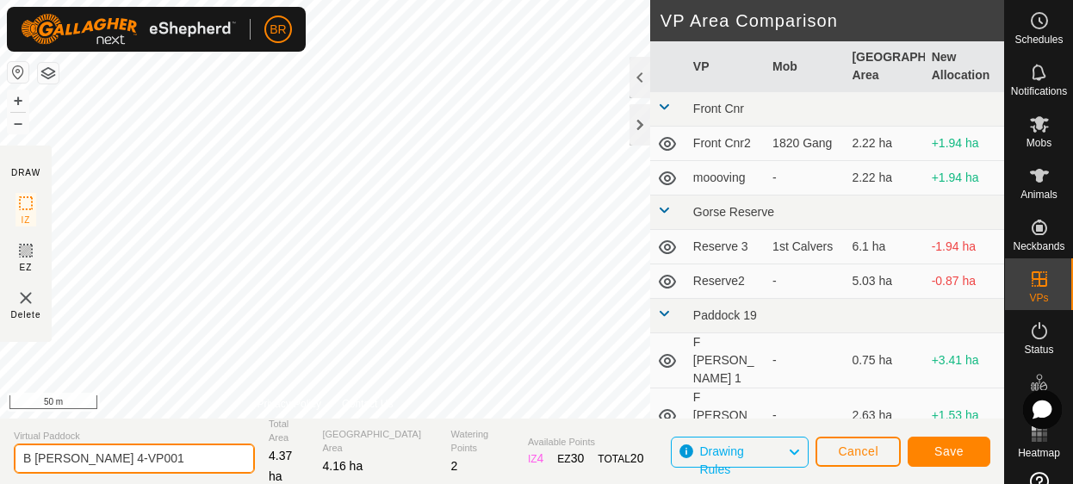
drag, startPoint x: 129, startPoint y: 459, endPoint x: 78, endPoint y: 453, distance: 52.0
click at [78, 453] on input "B Lewers 4-VP001" at bounding box center [134, 459] width 241 height 30
type input "B Lewers 5"
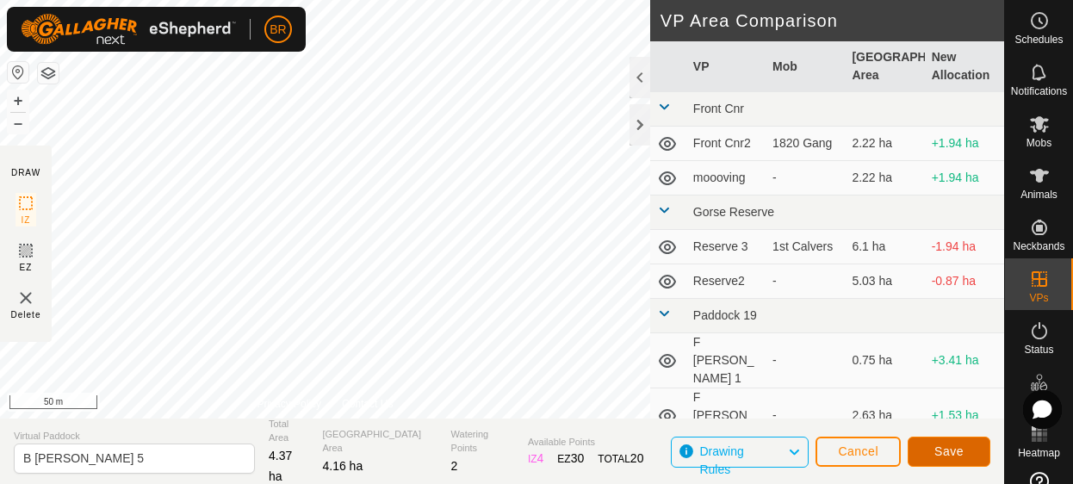
click at [947, 445] on span "Save" at bounding box center [948, 451] width 29 height 14
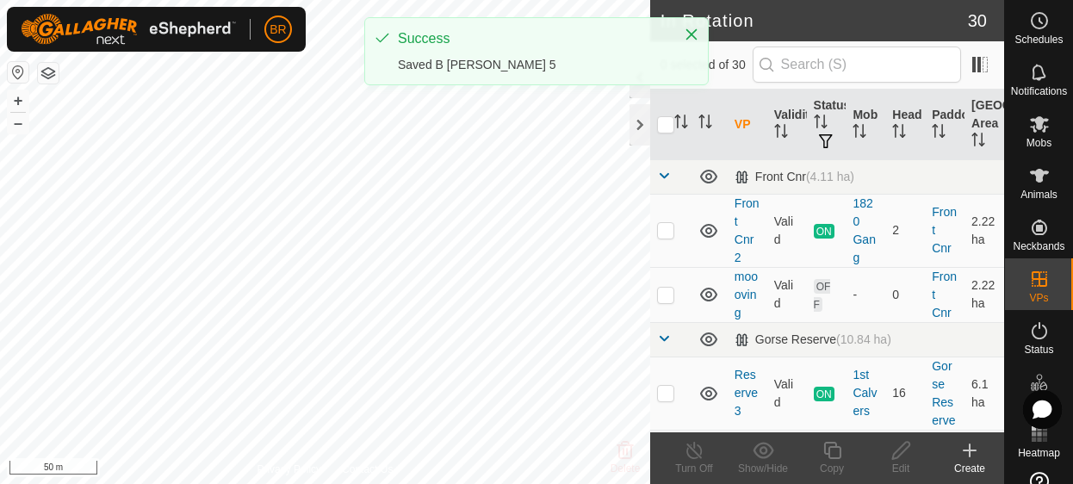
checkbox input "true"
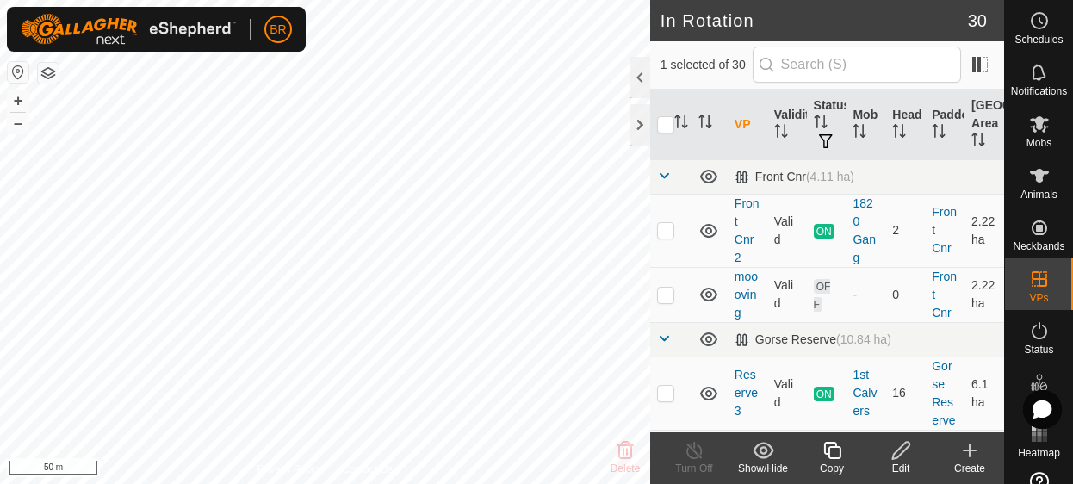
click at [828, 456] on icon at bounding box center [831, 450] width 17 height 17
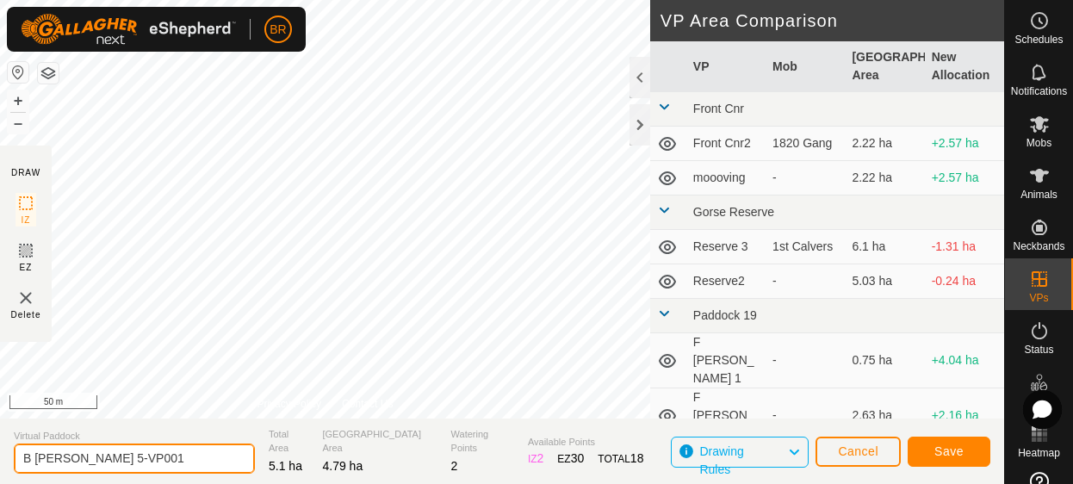
drag, startPoint x: 119, startPoint y: 462, endPoint x: 76, endPoint y: 457, distance: 43.4
click at [76, 457] on input "B Lewers 5-VP001" at bounding box center [134, 459] width 241 height 30
type input "B Lewers 6"
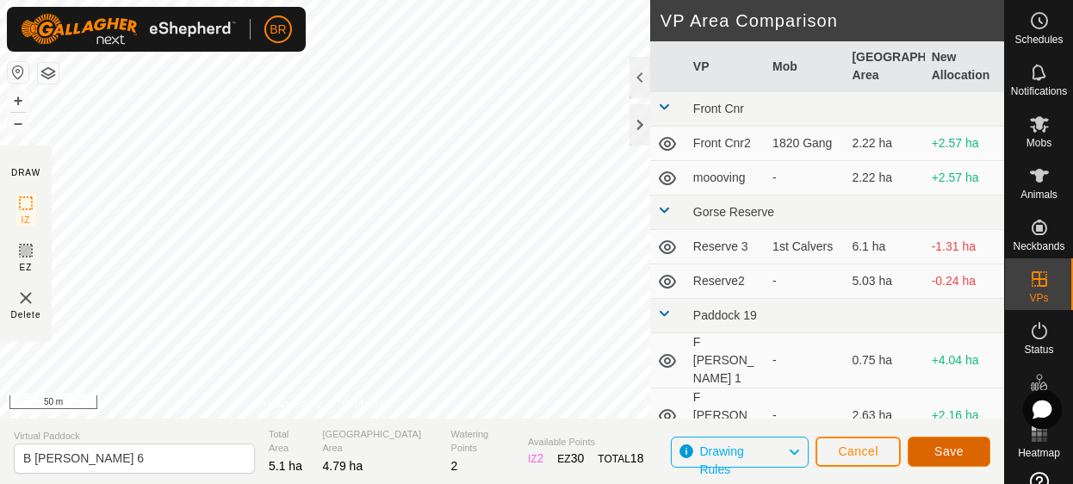
click at [952, 447] on span "Save" at bounding box center [948, 451] width 29 height 14
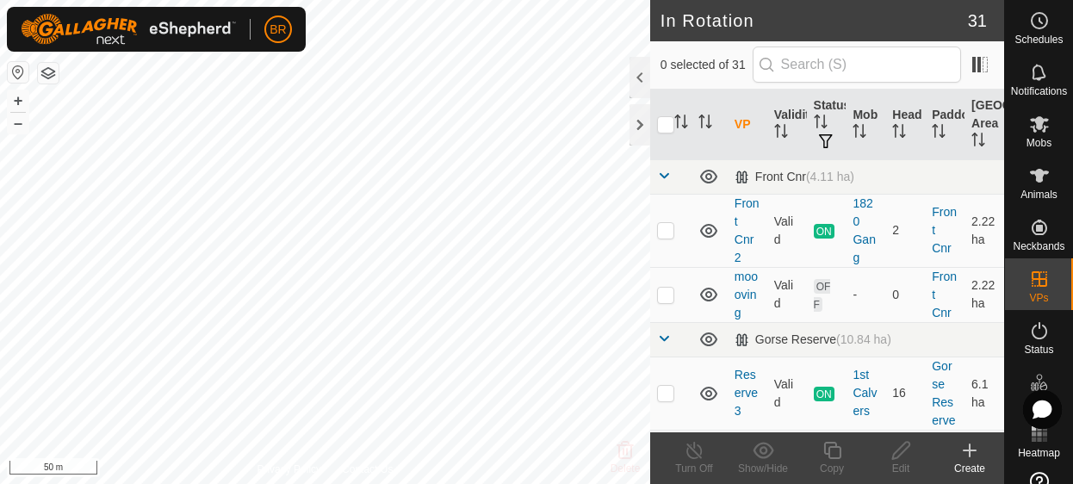
checkbox input "true"
click at [835, 464] on div "Copy" at bounding box center [831, 469] width 69 height 16
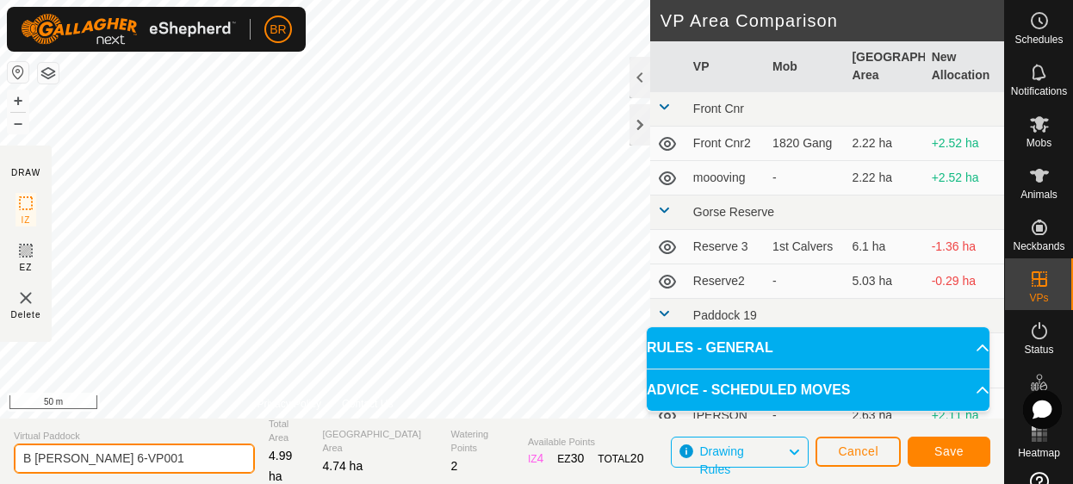
drag, startPoint x: 133, startPoint y: 460, endPoint x: 78, endPoint y: 465, distance: 55.4
click at [78, 465] on input "B Lewers 6-VP001" at bounding box center [134, 459] width 241 height 30
type input "B Lewers 7"
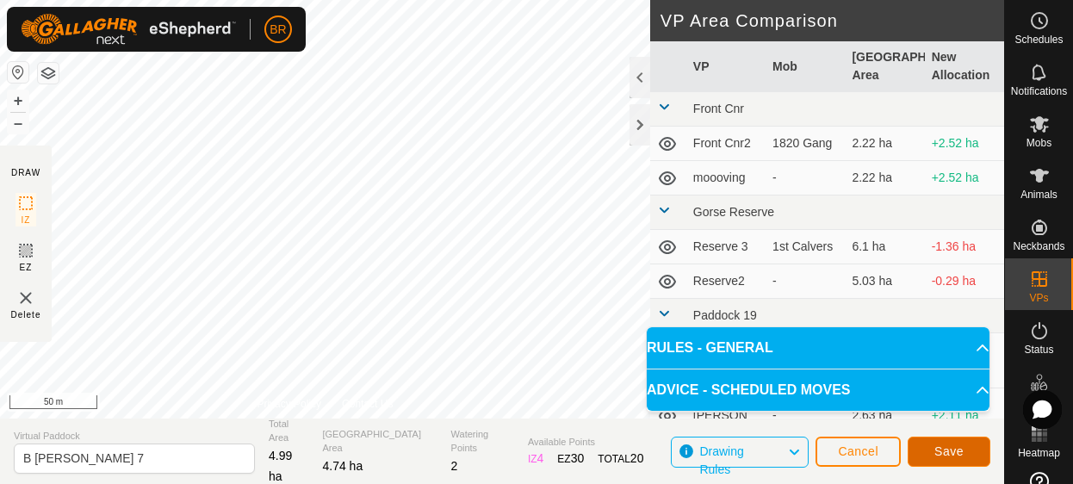
click at [949, 450] on span "Save" at bounding box center [948, 451] width 29 height 14
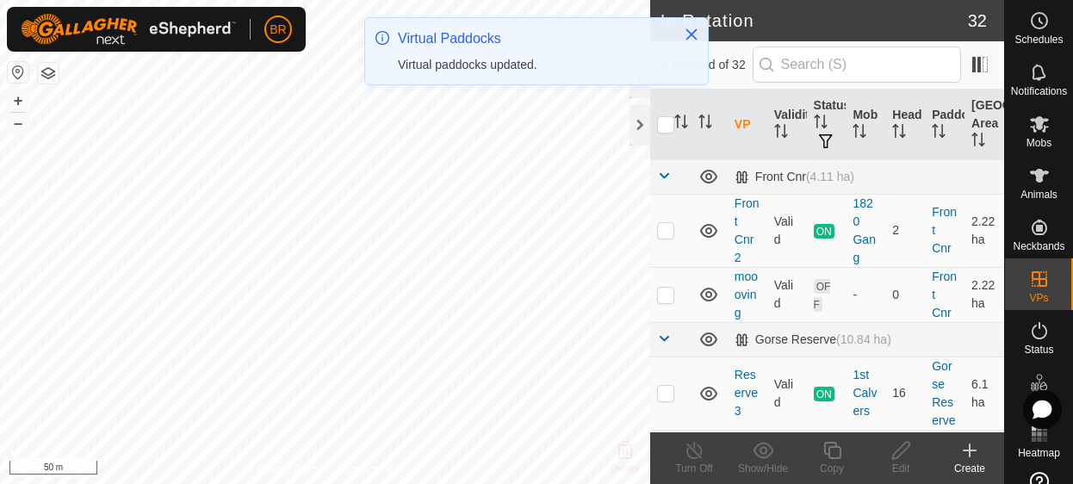
checkbox input "true"
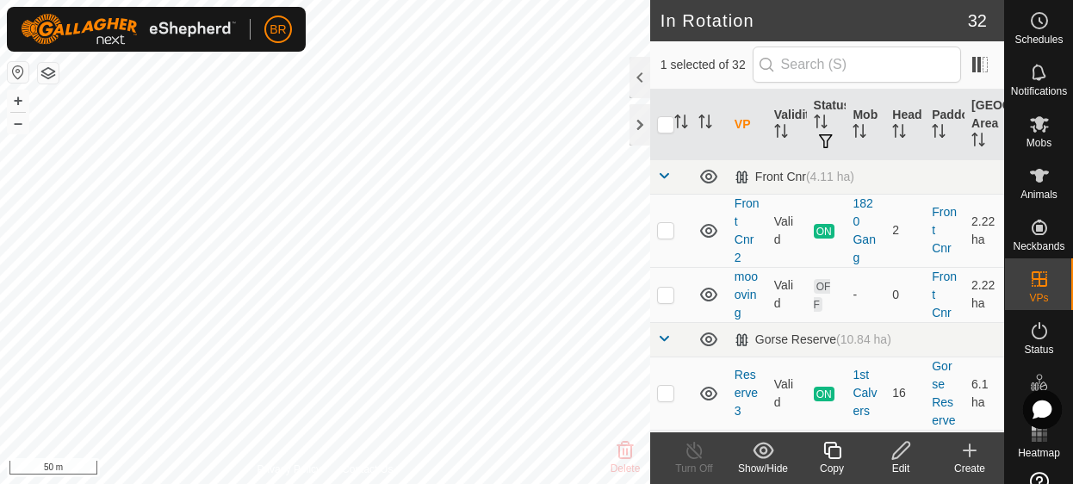
click at [830, 456] on icon at bounding box center [833, 450] width 22 height 21
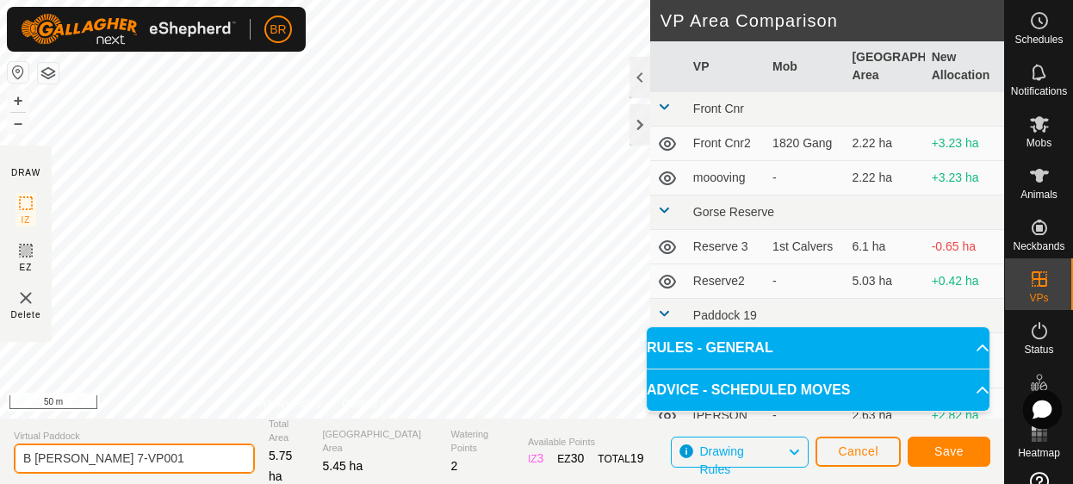
drag, startPoint x: 135, startPoint y: 464, endPoint x: 74, endPoint y: 462, distance: 61.2
click at [74, 462] on input "B Lewers 7-VP001" at bounding box center [134, 459] width 241 height 30
type input "B Lewers 8"
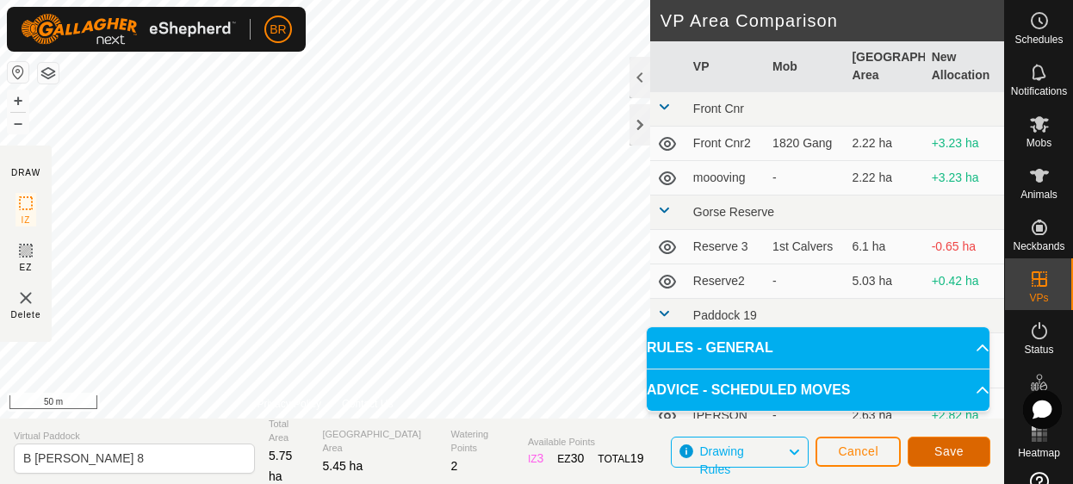
click at [950, 446] on span "Save" at bounding box center [948, 451] width 29 height 14
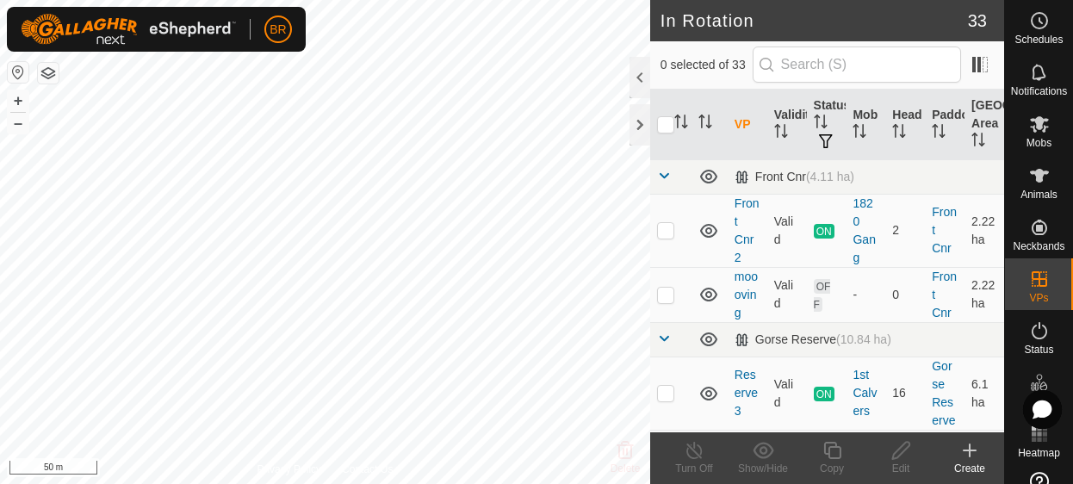
checkbox input "true"
checkbox input "false"
checkbox input "true"
click at [839, 459] on icon at bounding box center [833, 450] width 22 height 21
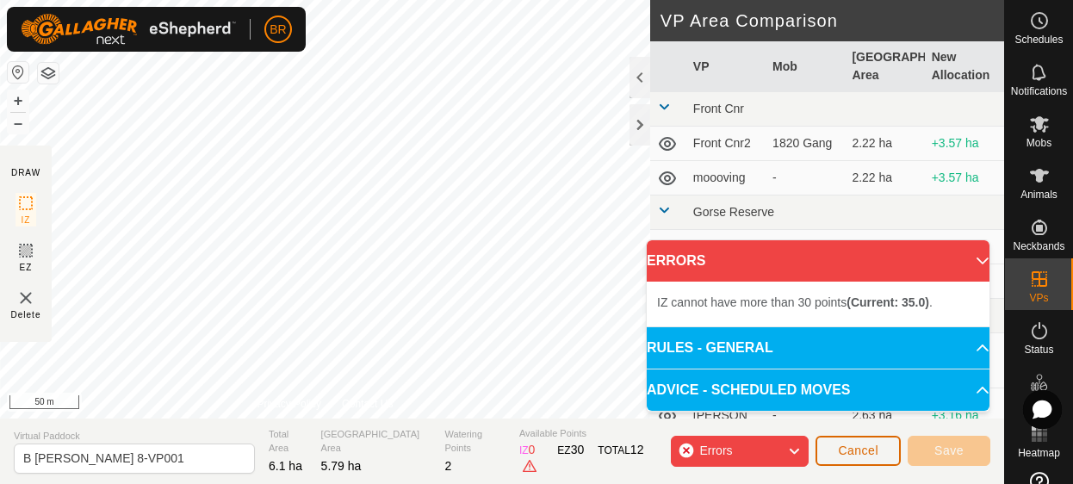
click at [860, 454] on span "Cancel" at bounding box center [858, 451] width 40 height 14
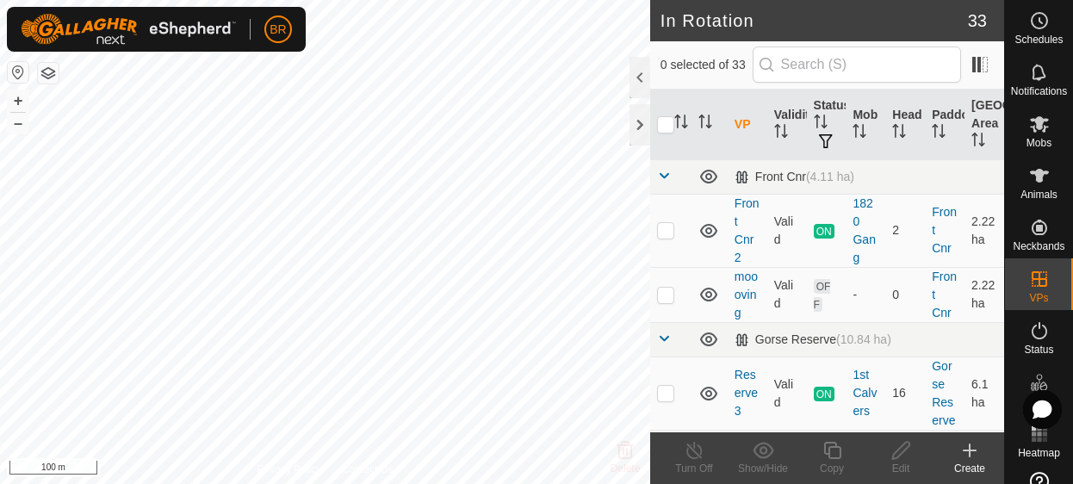
checkbox input "true"
checkbox input "false"
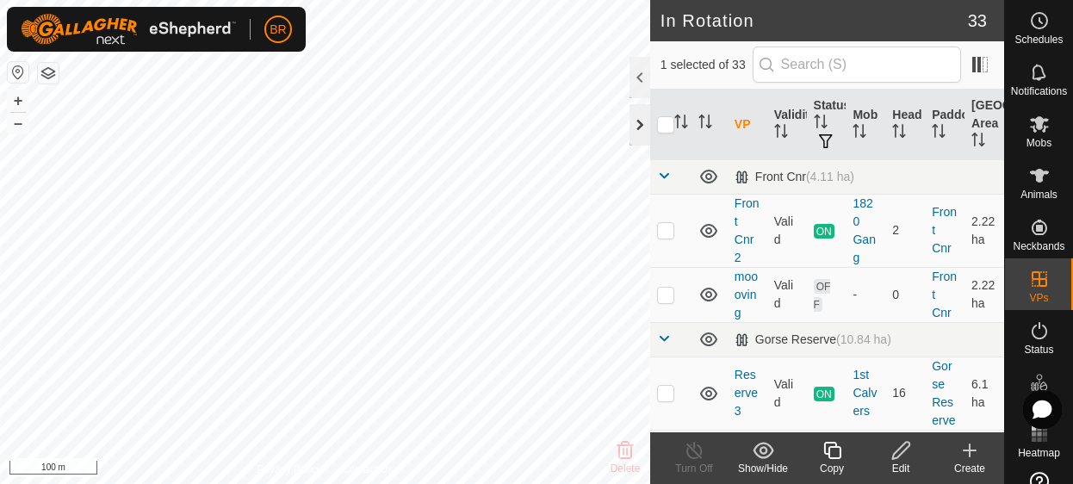
click at [635, 127] on div at bounding box center [640, 124] width 21 height 41
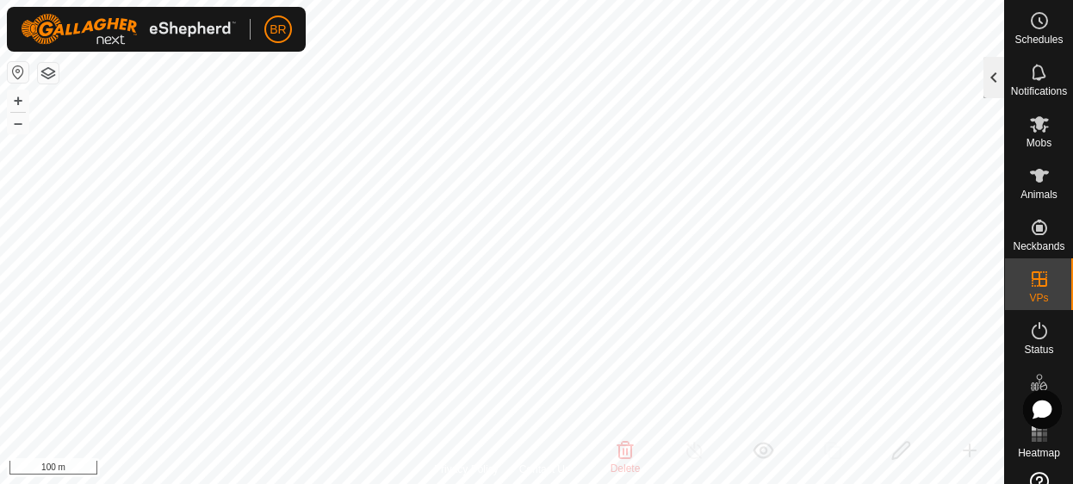
click at [989, 80] on div at bounding box center [994, 77] width 21 height 41
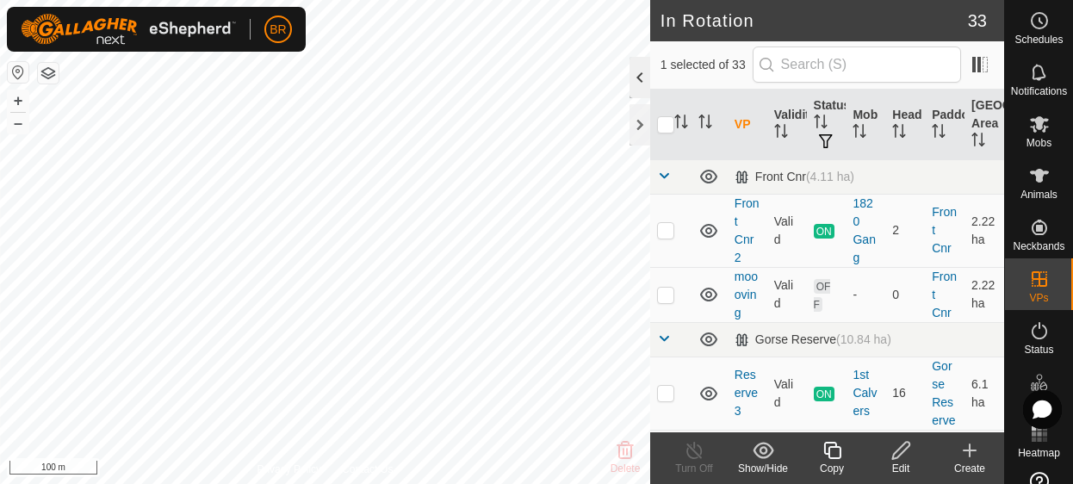
click at [637, 82] on div at bounding box center [640, 77] width 21 height 41
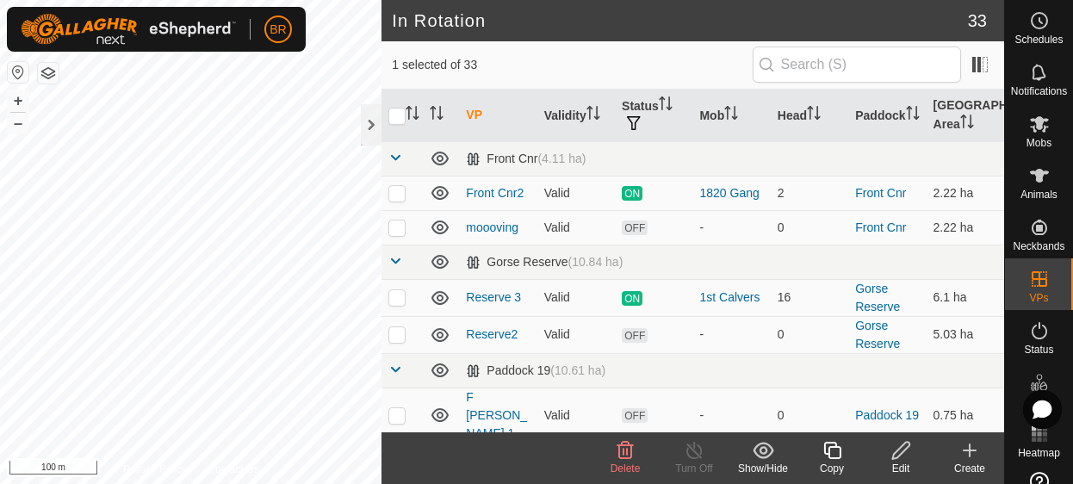
click at [633, 467] on span "Delete" at bounding box center [626, 468] width 30 height 12
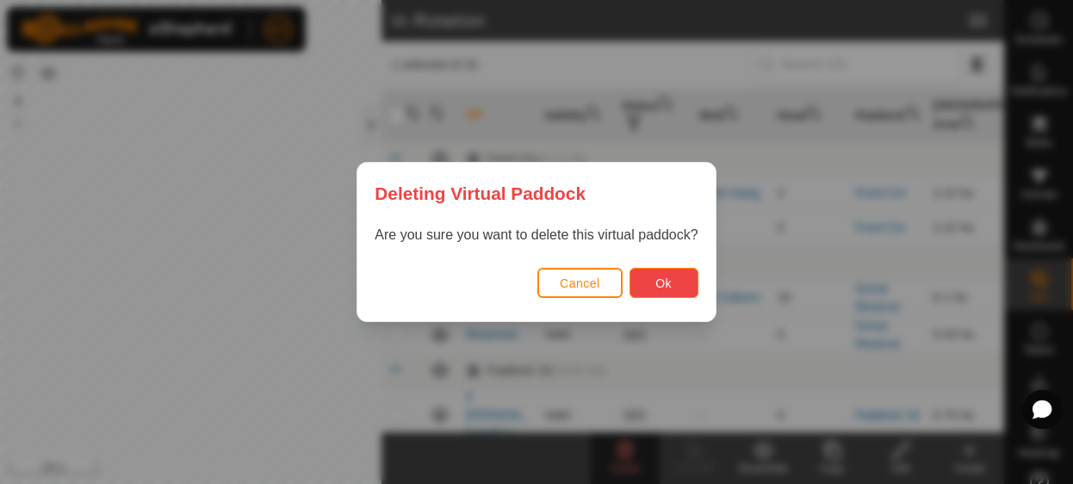
click at [667, 277] on span "Ok" at bounding box center [663, 283] width 16 height 14
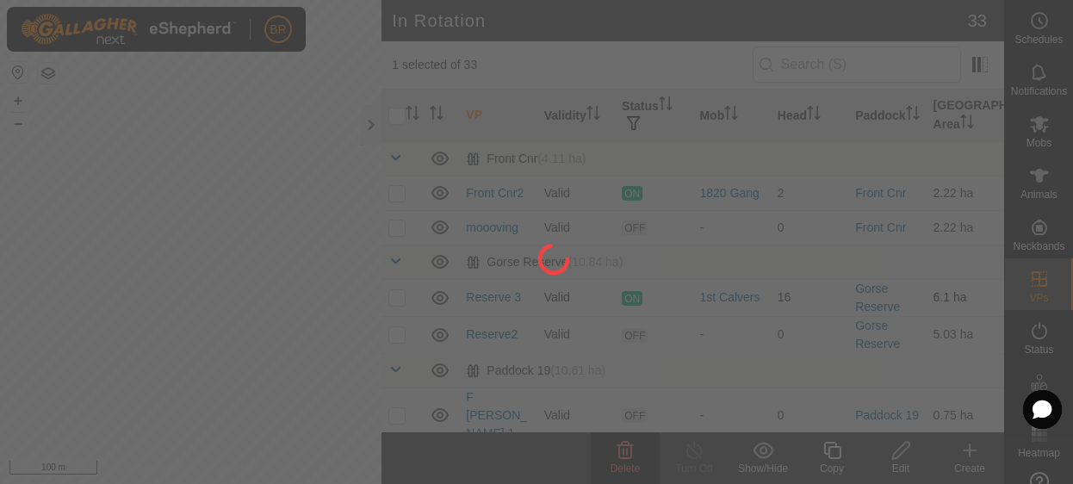
checkbox input "false"
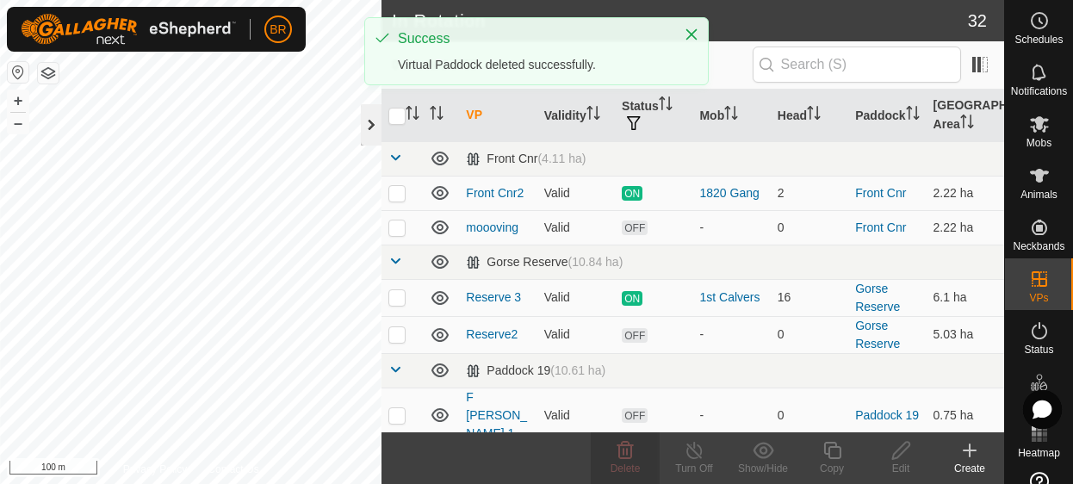
click at [368, 121] on div at bounding box center [371, 124] width 21 height 41
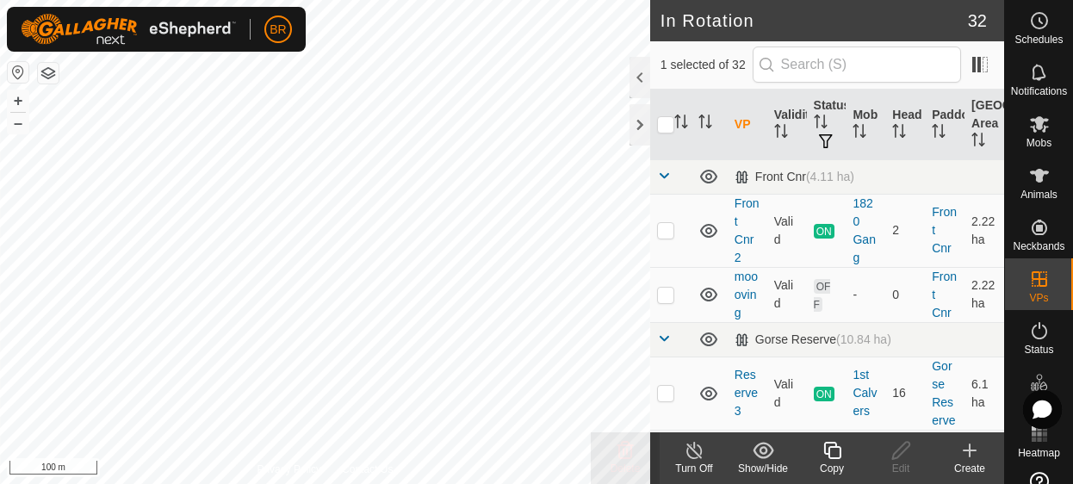
checkbox input "false"
checkbox input "true"
click at [634, 83] on div at bounding box center [640, 77] width 21 height 41
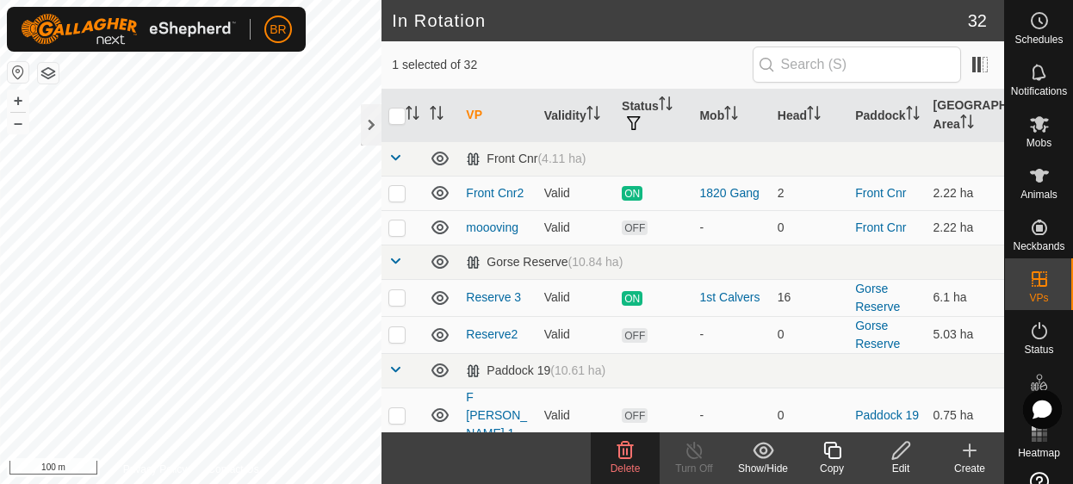
click at [619, 461] on div "Delete" at bounding box center [625, 469] width 69 height 16
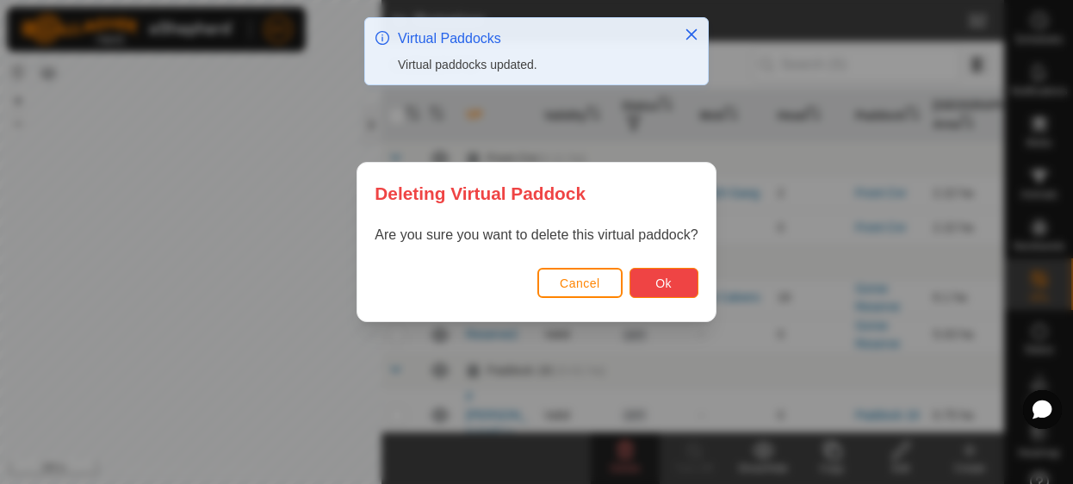
click at [677, 282] on button "Ok" at bounding box center [664, 283] width 69 height 30
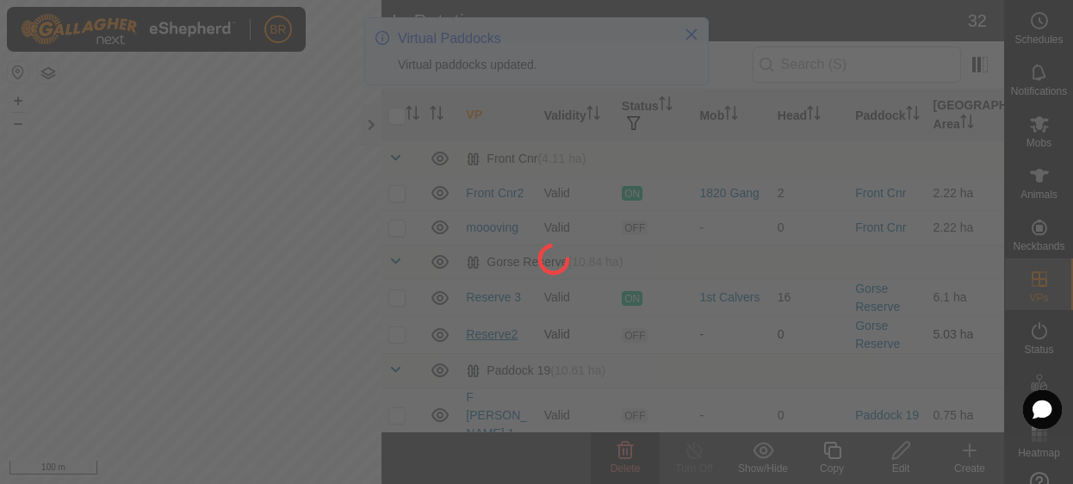
checkbox input "false"
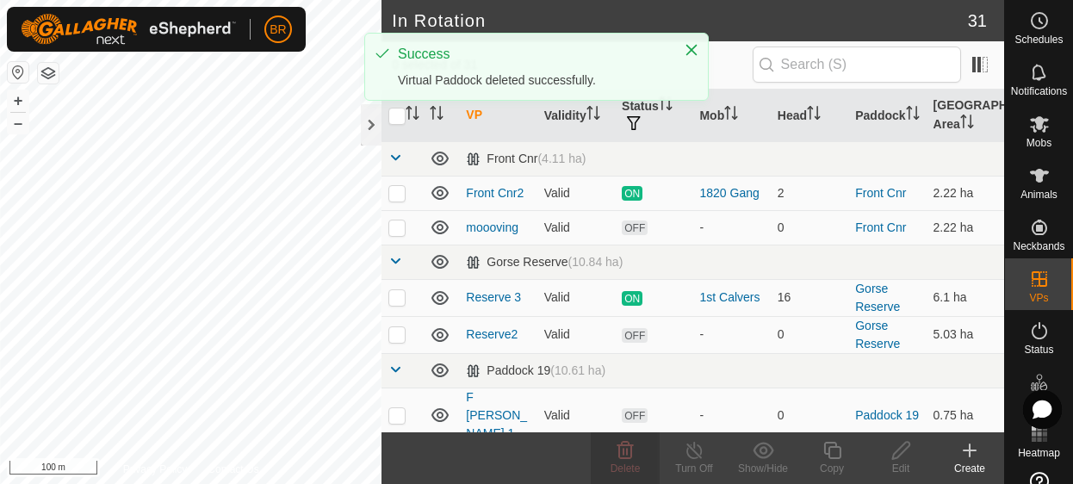
checkbox input "true"
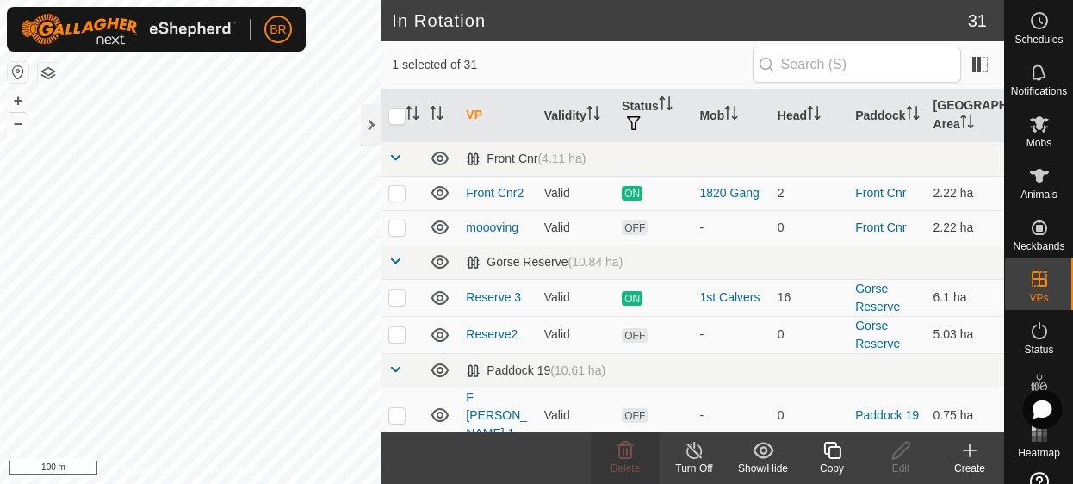
click at [825, 456] on icon at bounding box center [833, 450] width 22 height 21
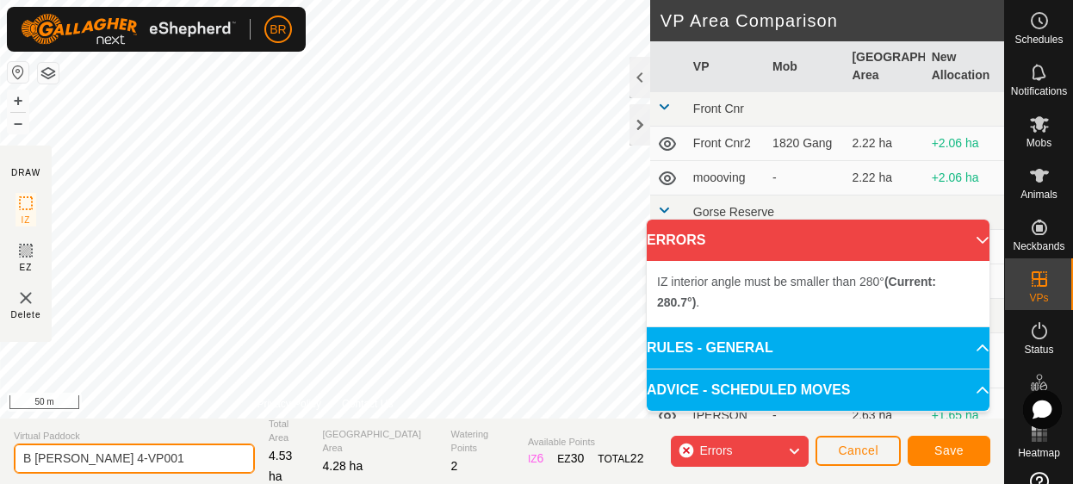
drag, startPoint x: 131, startPoint y: 454, endPoint x: 81, endPoint y: 459, distance: 50.2
click at [81, 459] on input "B Lewers 4-VP001" at bounding box center [134, 459] width 241 height 30
type input "B Lewers 4.1"
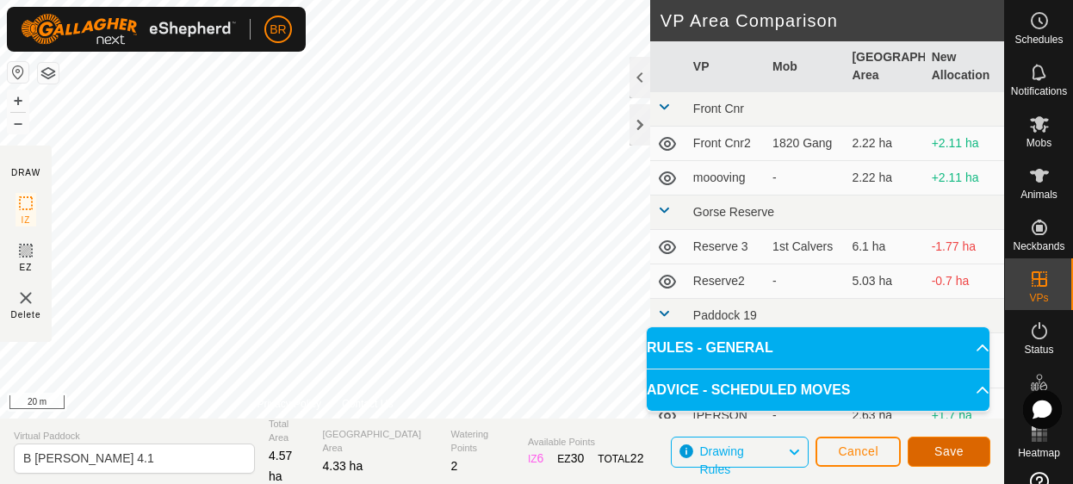
click at [965, 452] on button "Save" at bounding box center [949, 452] width 83 height 30
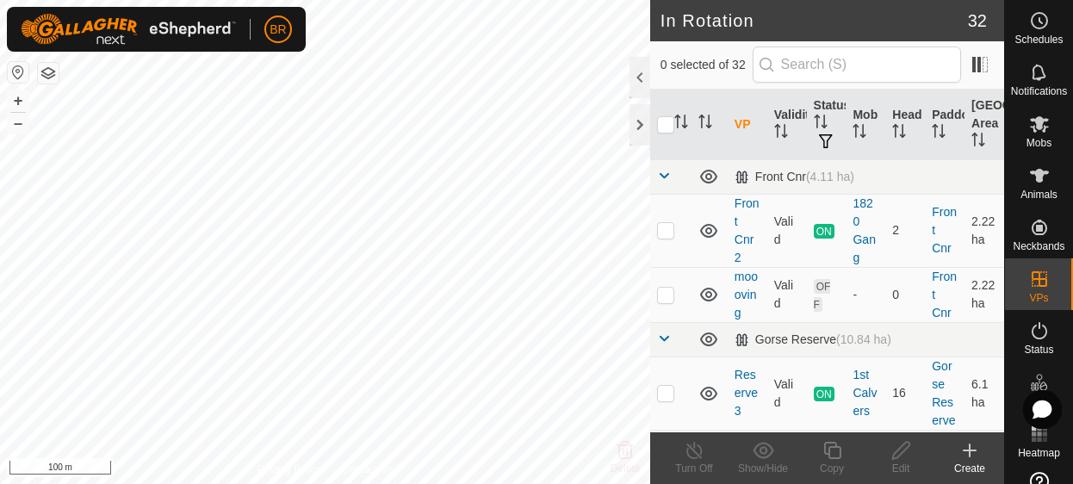
checkbox input "true"
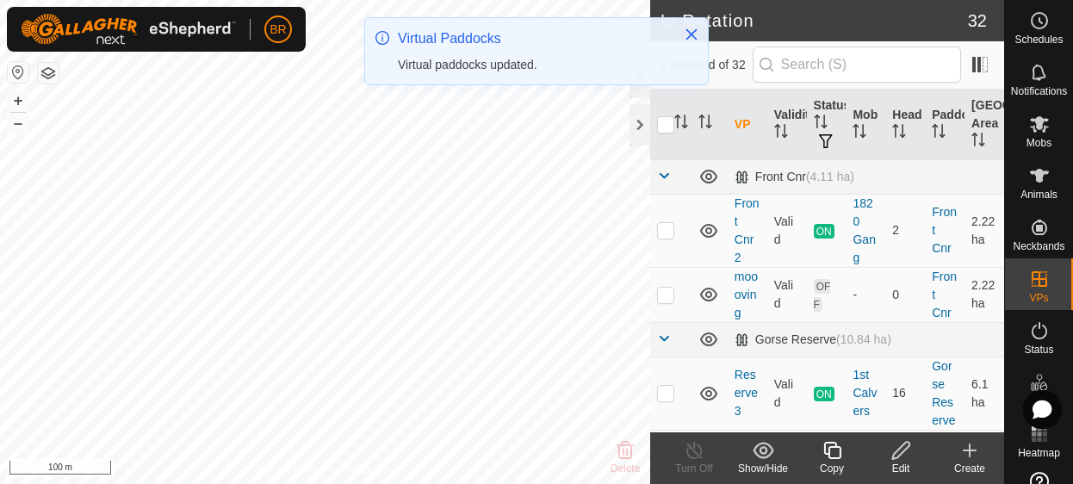
click at [832, 457] on icon at bounding box center [831, 450] width 17 height 17
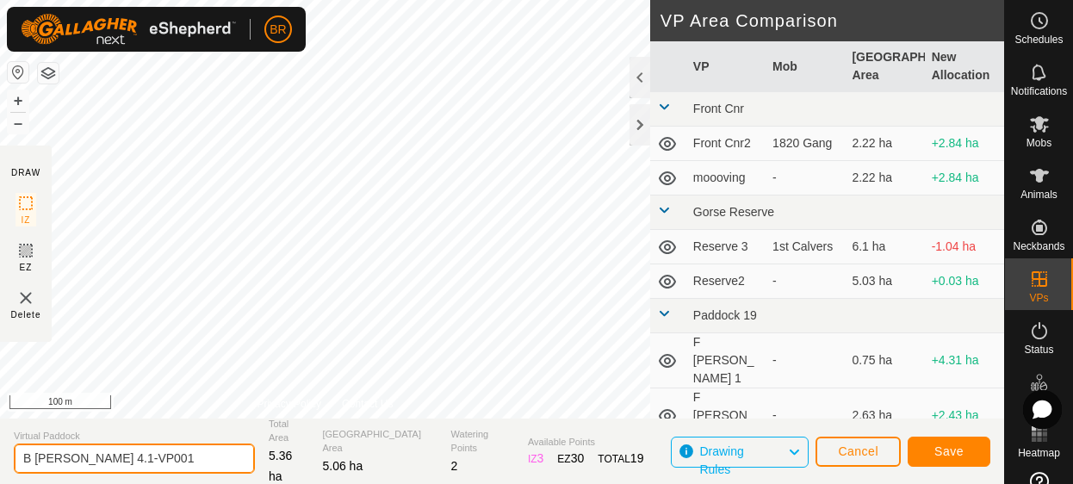
drag, startPoint x: 143, startPoint y: 457, endPoint x: 91, endPoint y: 457, distance: 51.7
click at [86, 457] on input "B Lewers 4.1-VP001" at bounding box center [134, 459] width 241 height 30
type input "B Lewers 4.2"
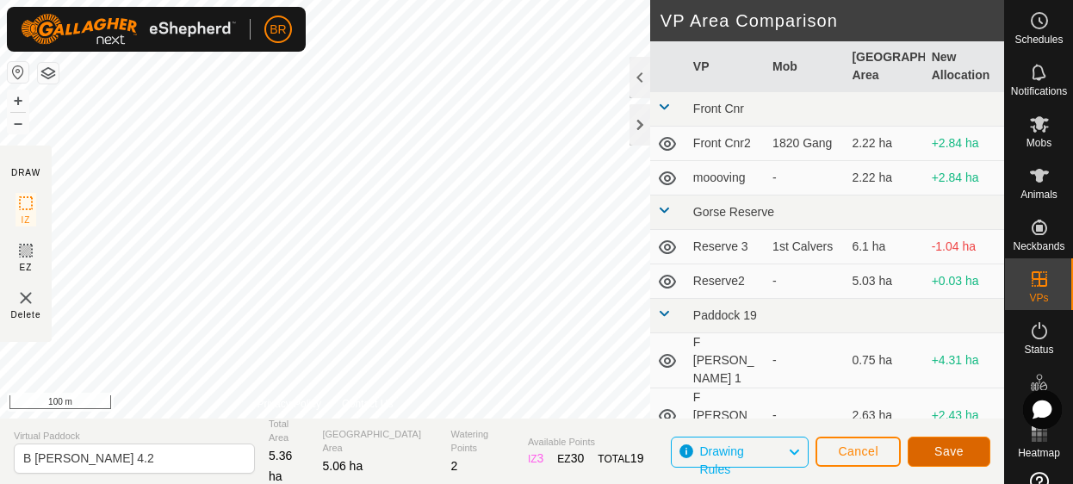
click at [946, 449] on span "Save" at bounding box center [948, 451] width 29 height 14
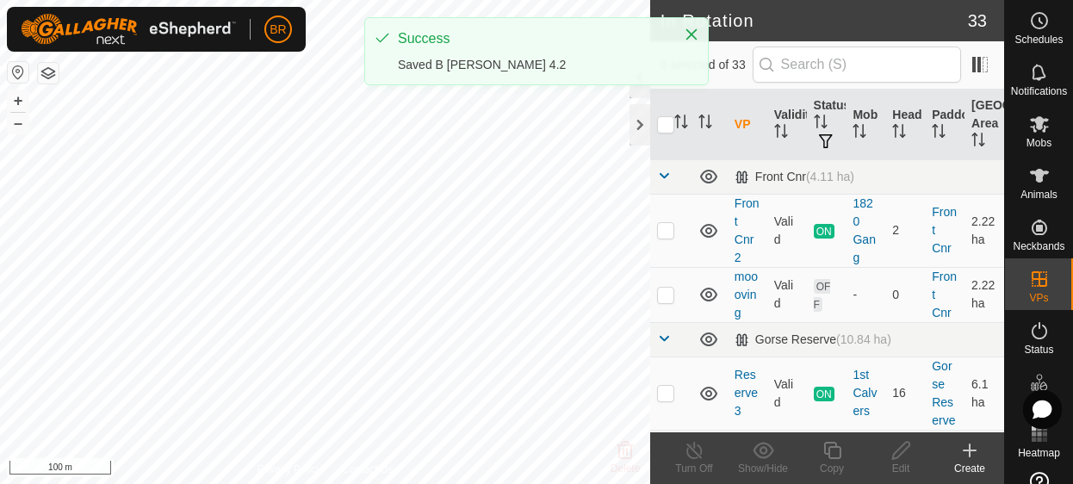
checkbox input "true"
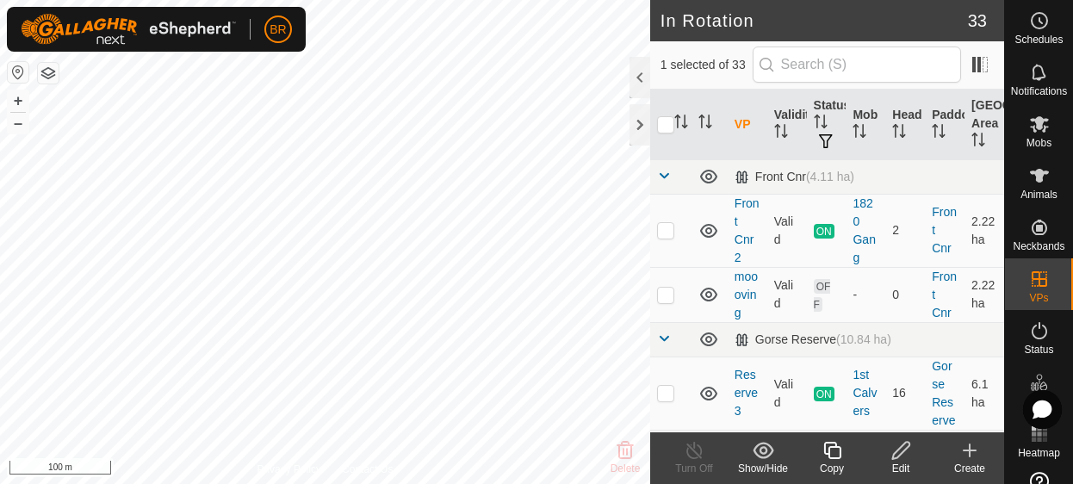
click at [838, 456] on icon at bounding box center [833, 450] width 22 height 21
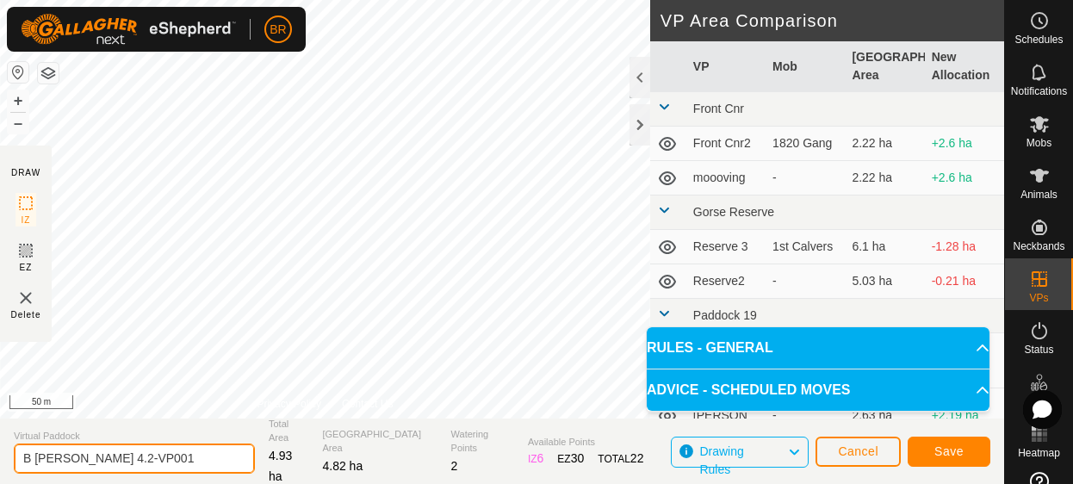
drag, startPoint x: 138, startPoint y: 462, endPoint x: 84, endPoint y: 449, distance: 55.1
click at [84, 449] on input "B Lewers 4.2-VP001" at bounding box center [134, 459] width 241 height 30
type input "B Lewers 4.3"
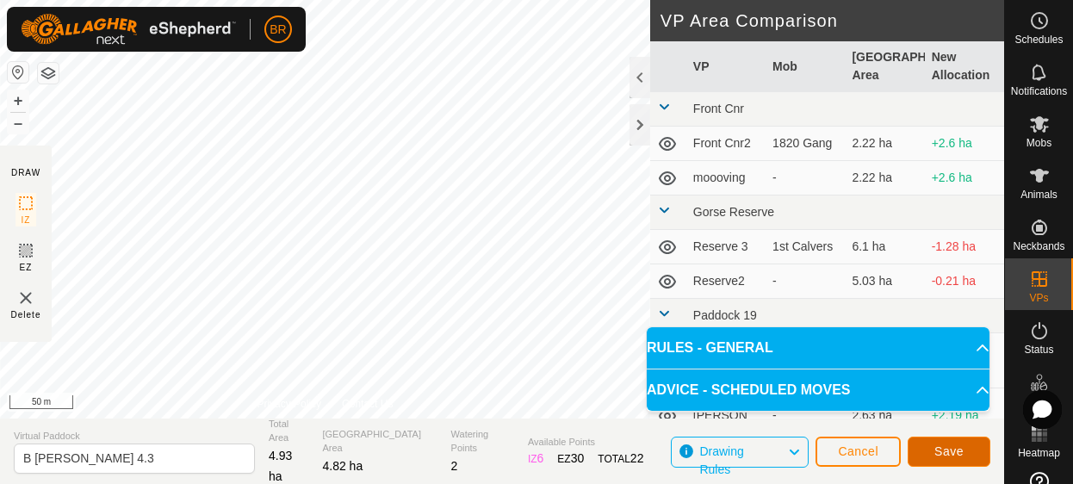
click at [932, 450] on button "Save" at bounding box center [949, 452] width 83 height 30
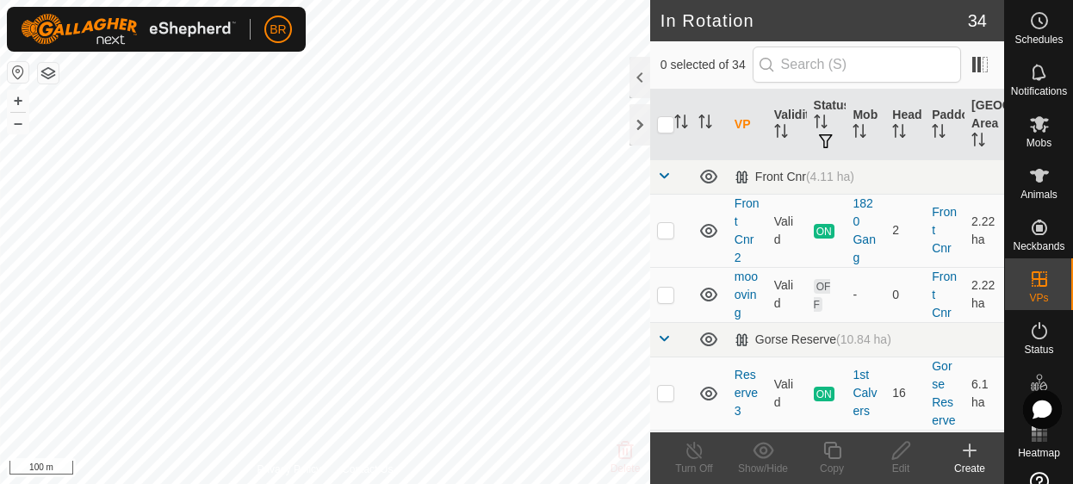
checkbox input "true"
click at [896, 455] on icon at bounding box center [902, 450] width 22 height 21
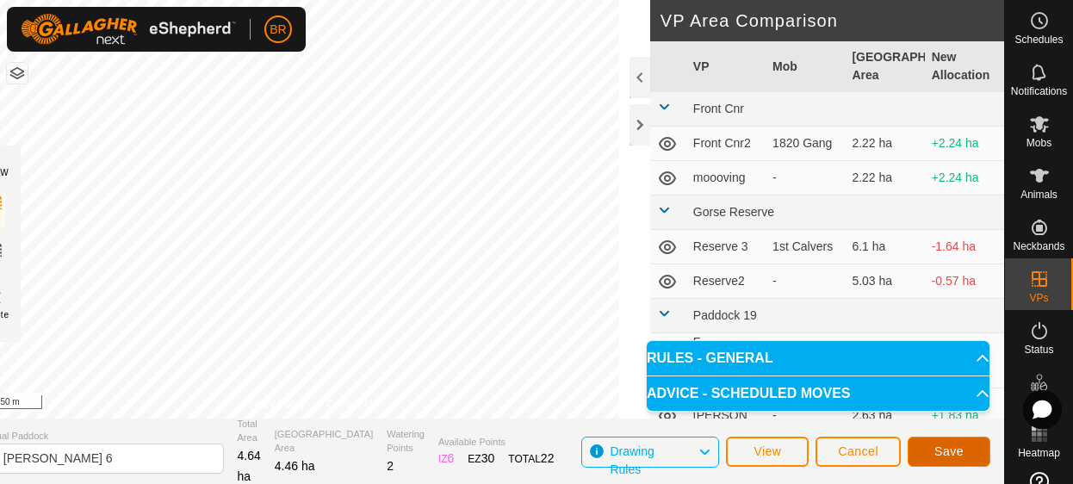
click at [930, 445] on button "Save" at bounding box center [949, 452] width 83 height 30
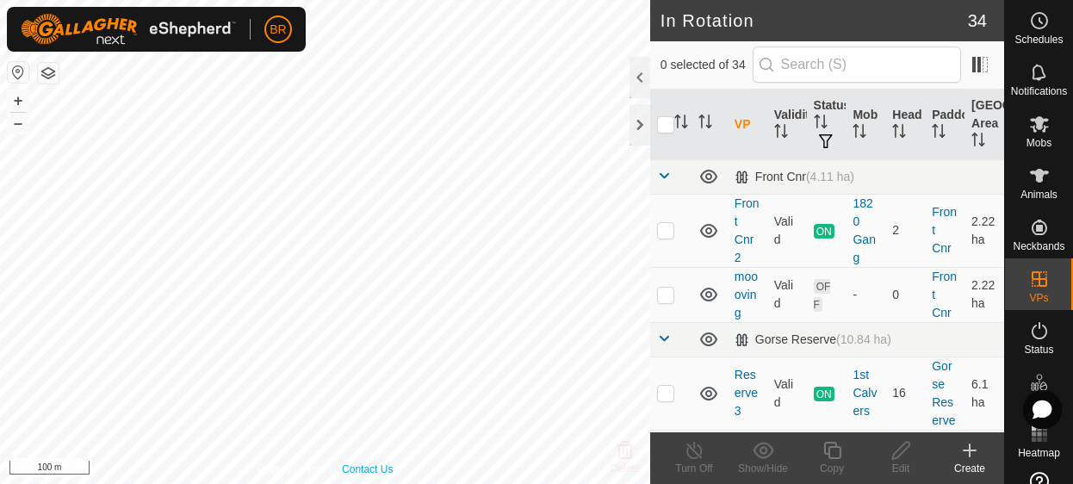
checkbox input "true"
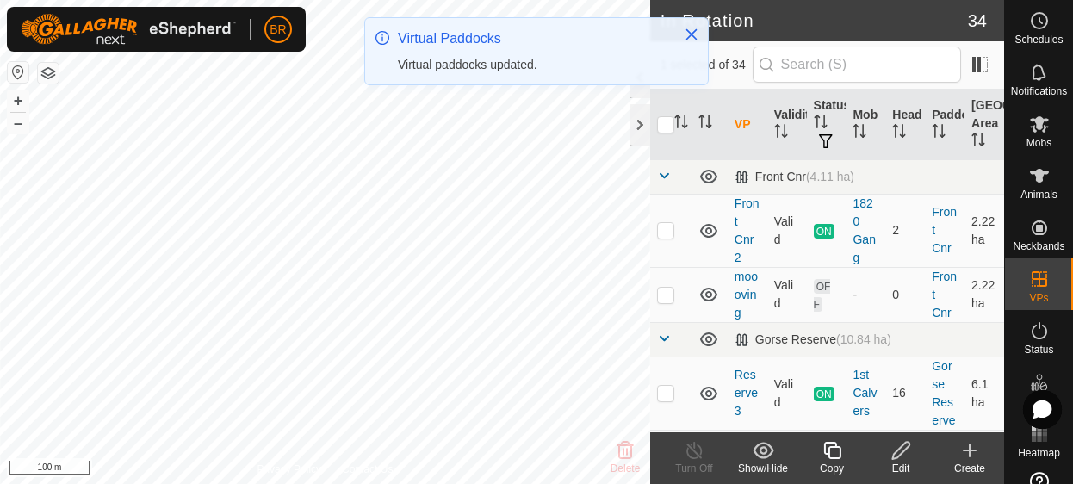
checkbox input "true"
checkbox input "false"
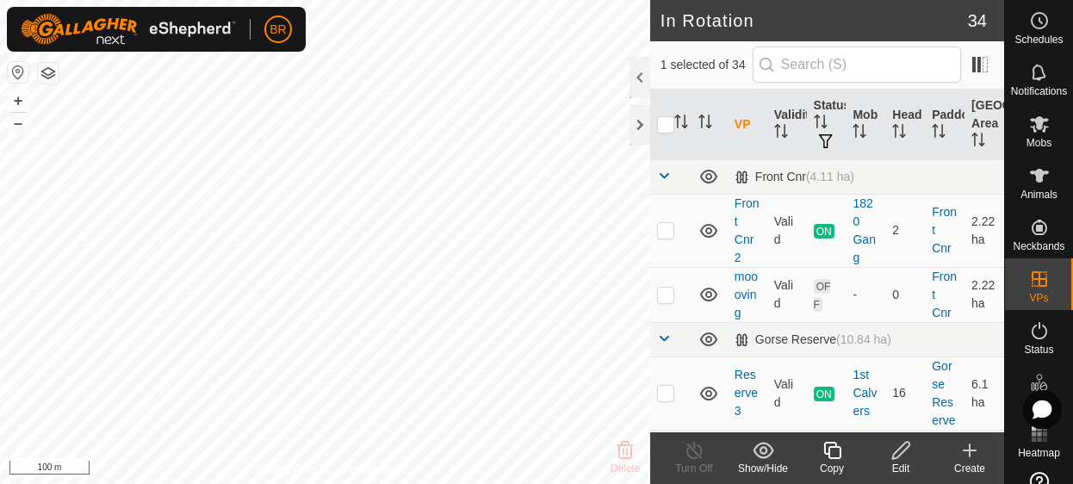
click at [900, 457] on icon at bounding box center [902, 450] width 22 height 21
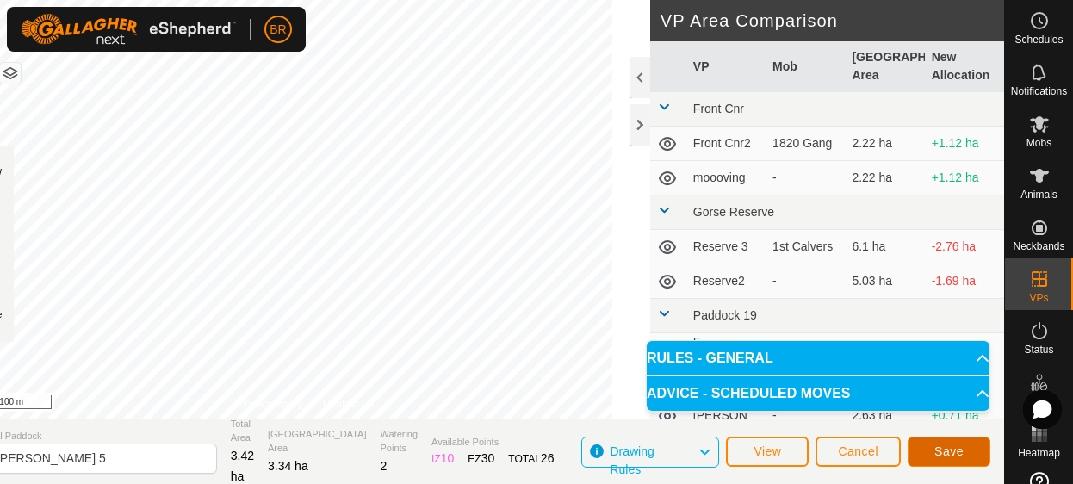
click at [928, 452] on button "Save" at bounding box center [949, 452] width 83 height 30
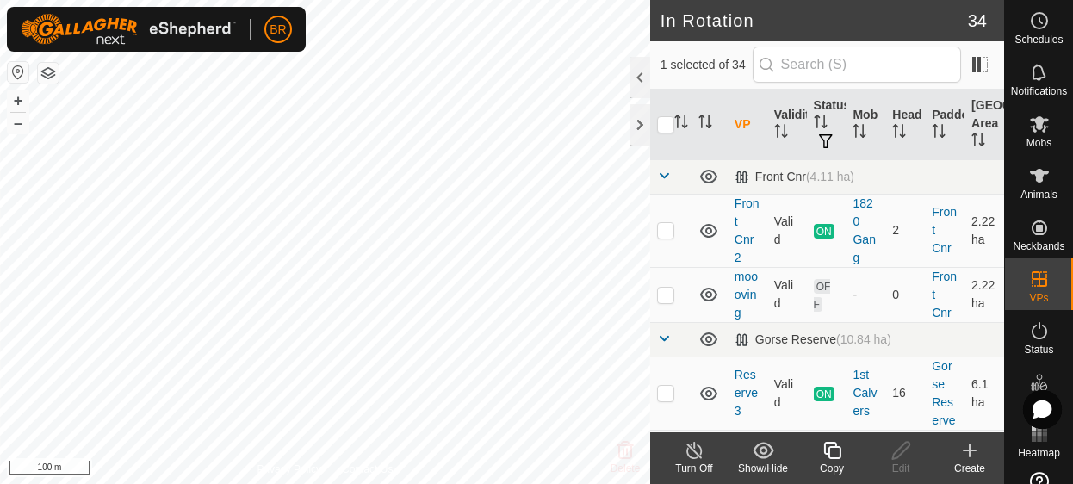
checkbox input "false"
checkbox input "true"
checkbox input "false"
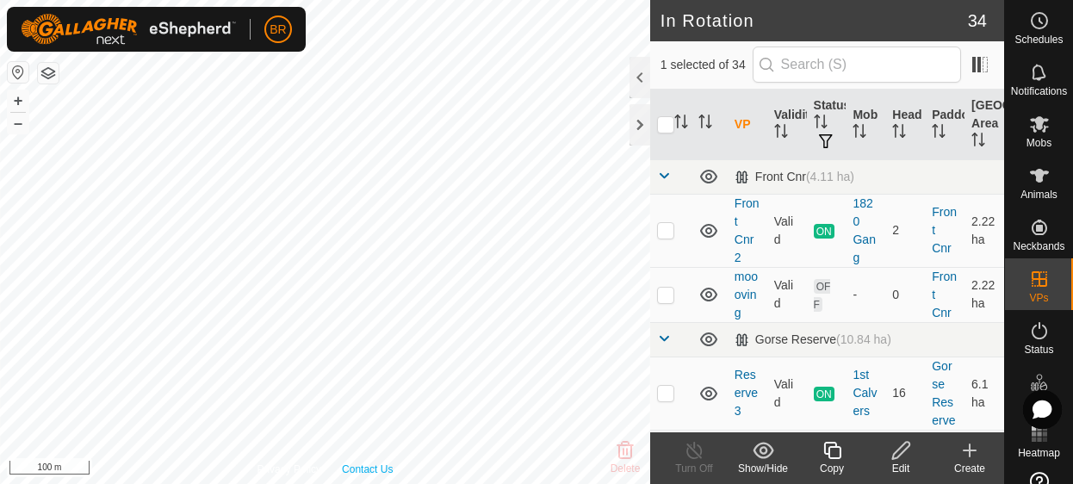
checkbox input "false"
checkbox input "true"
click at [1029, 174] on icon at bounding box center [1039, 175] width 21 height 21
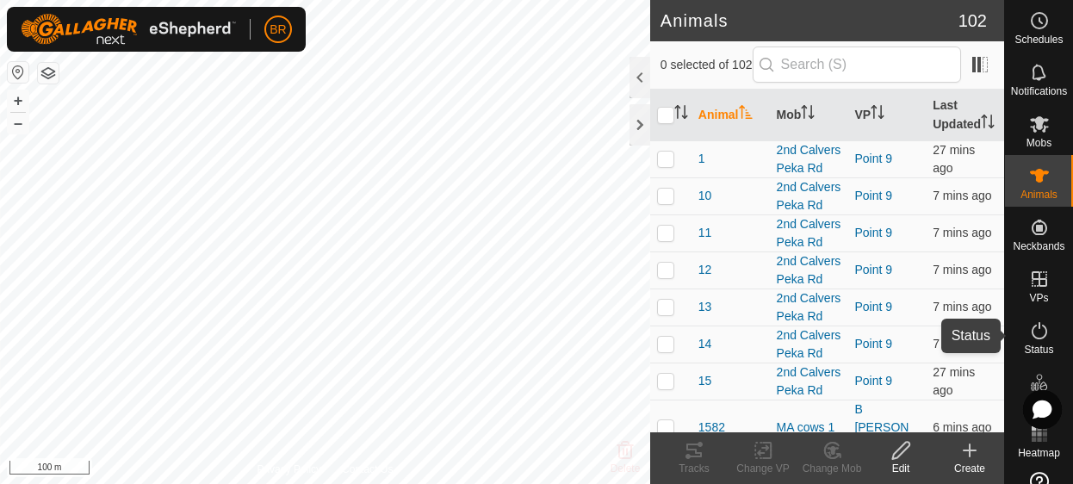
click at [1030, 337] on icon at bounding box center [1039, 330] width 21 height 21
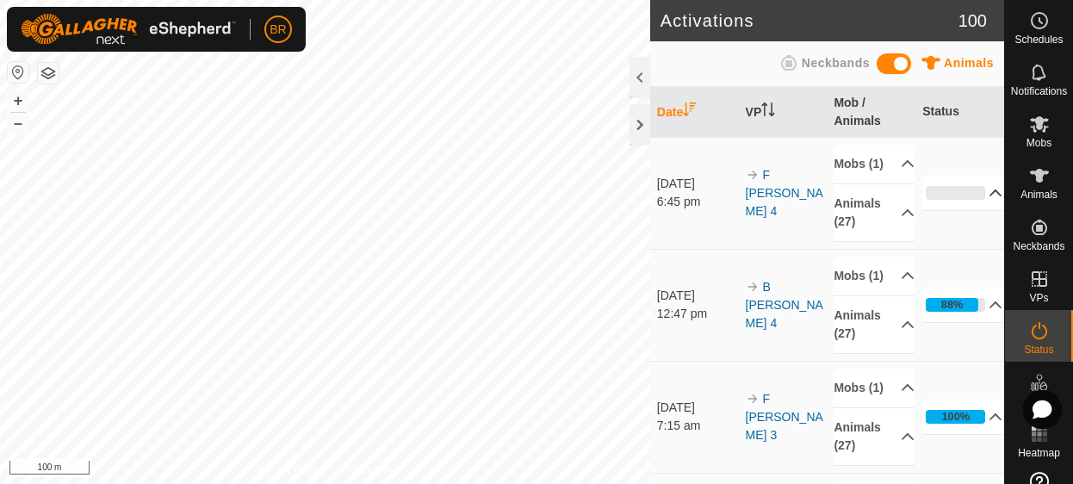
click at [975, 194] on p-accordion-header "0%" at bounding box center [962, 193] width 80 height 34
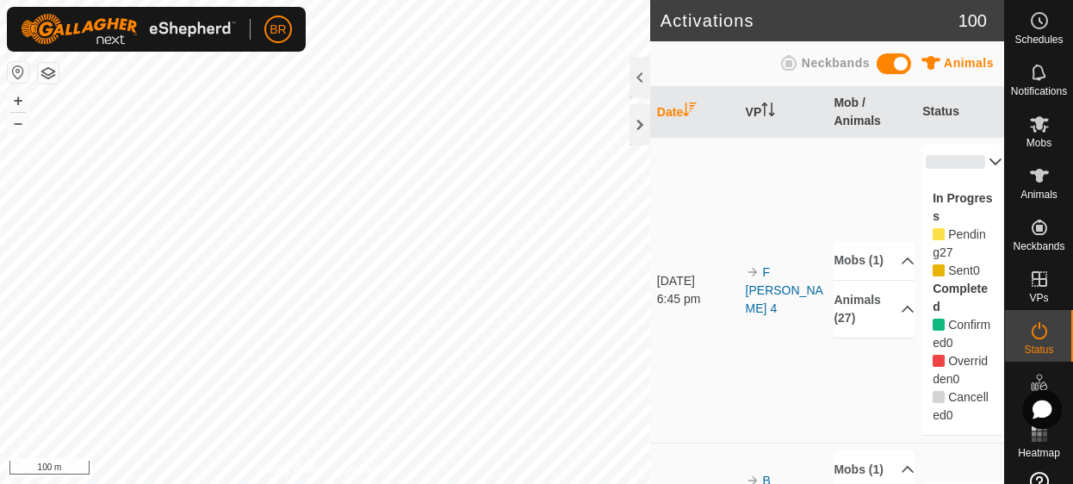
click at [969, 157] on p-accordion-header "0%" at bounding box center [962, 162] width 80 height 34
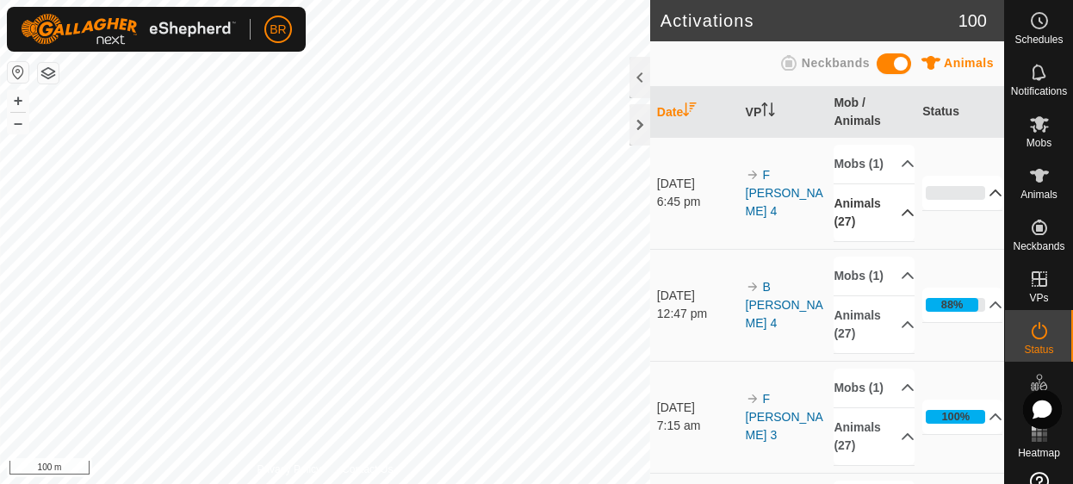
click at [885, 225] on p-accordion-header "Animals (27)" at bounding box center [874, 212] width 80 height 57
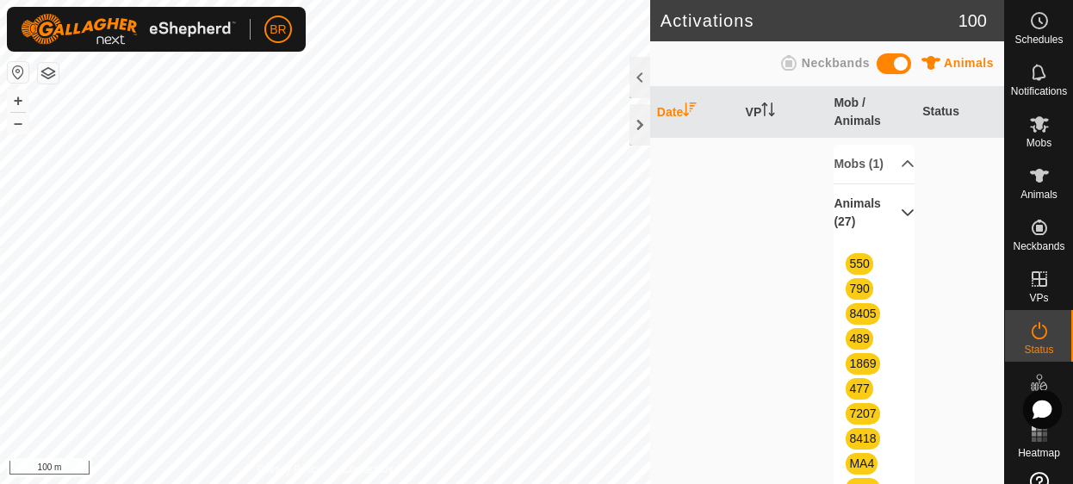
click at [885, 227] on p-accordion-header "Animals (27)" at bounding box center [874, 212] width 80 height 57
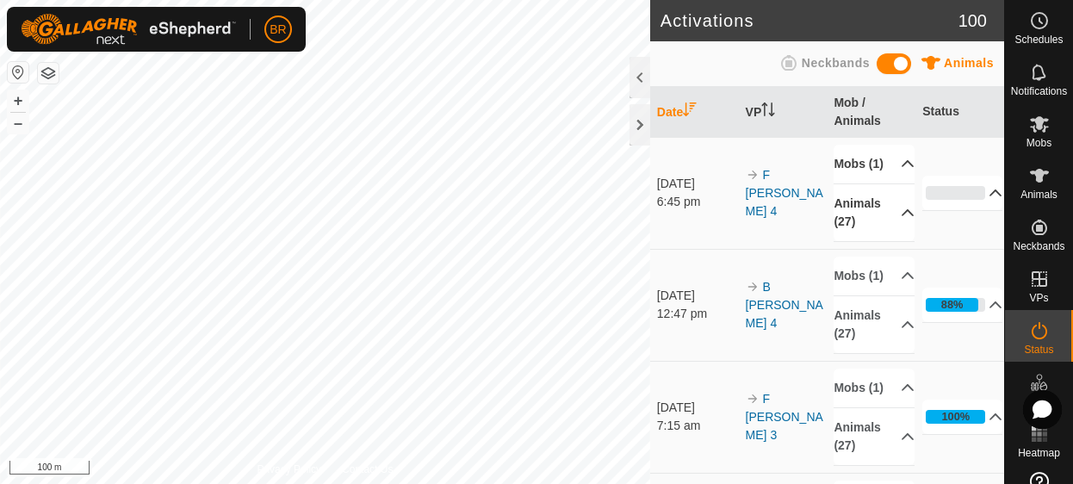
click at [887, 171] on p-accordion-header "Mobs (1)" at bounding box center [874, 164] width 80 height 39
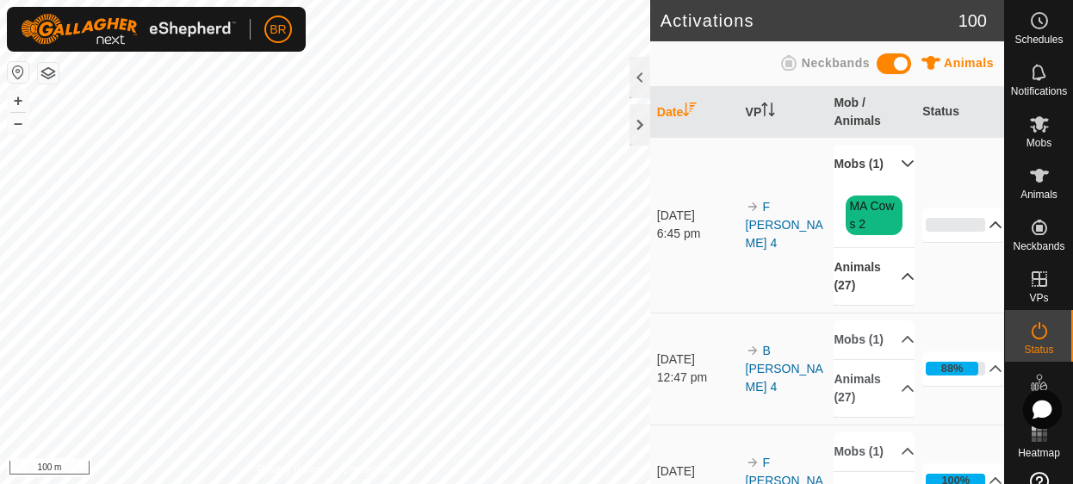
click at [888, 173] on p-accordion-header "Mobs (1)" at bounding box center [874, 164] width 80 height 39
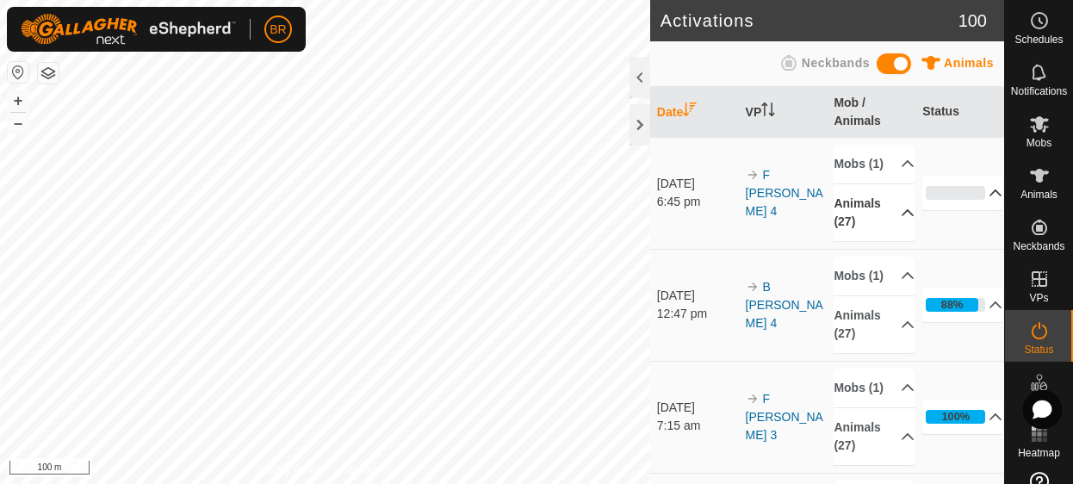
click at [975, 199] on p-accordion-header "0%" at bounding box center [962, 193] width 80 height 34
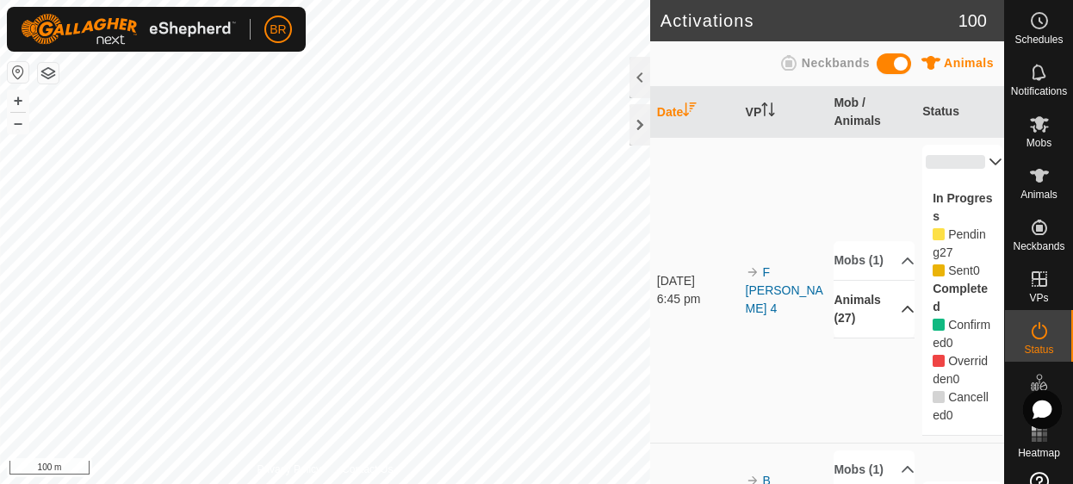
click at [971, 149] on p-accordion-header "0%" at bounding box center [962, 162] width 80 height 34
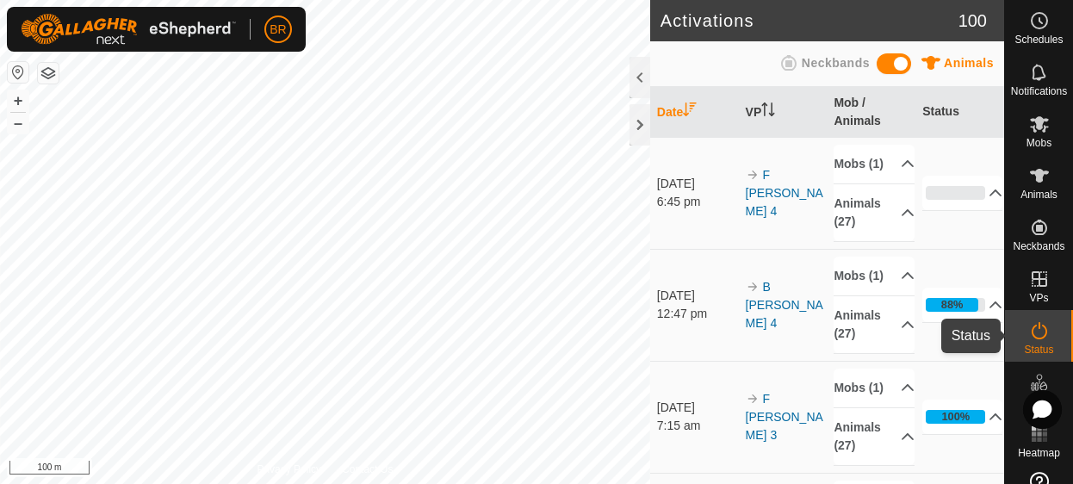
click at [1033, 325] on icon at bounding box center [1039, 330] width 21 height 21
